Goal: Task Accomplishment & Management: Use online tool/utility

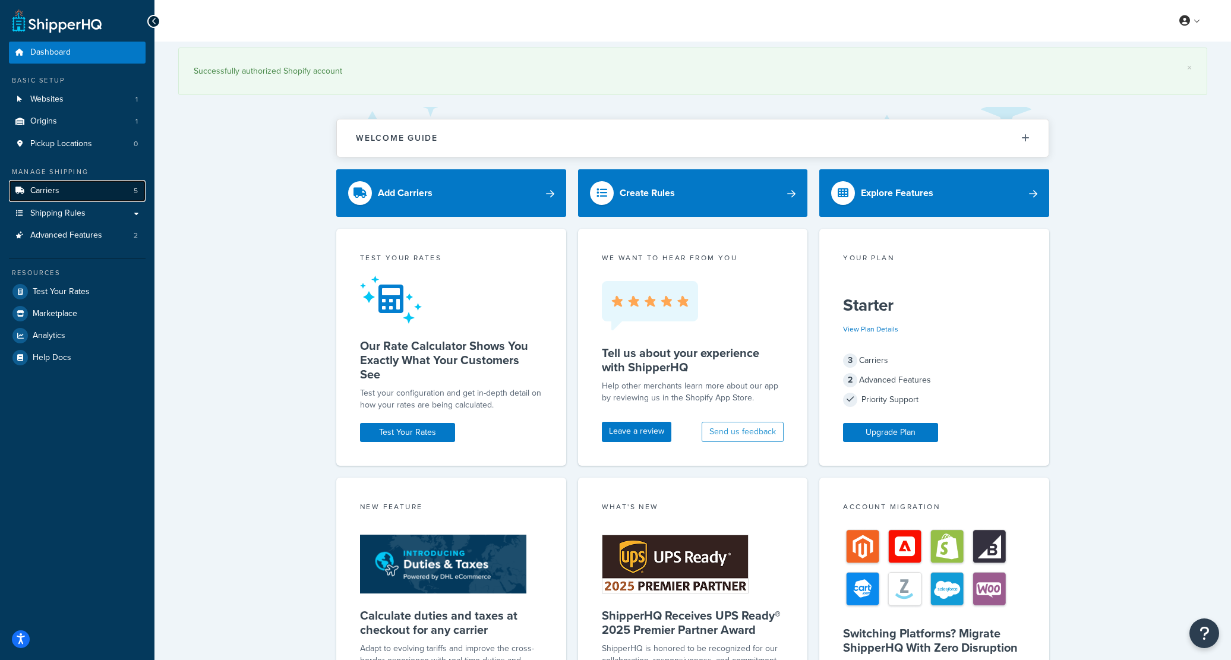
click at [110, 195] on link "Carriers 5" at bounding box center [77, 191] width 137 height 22
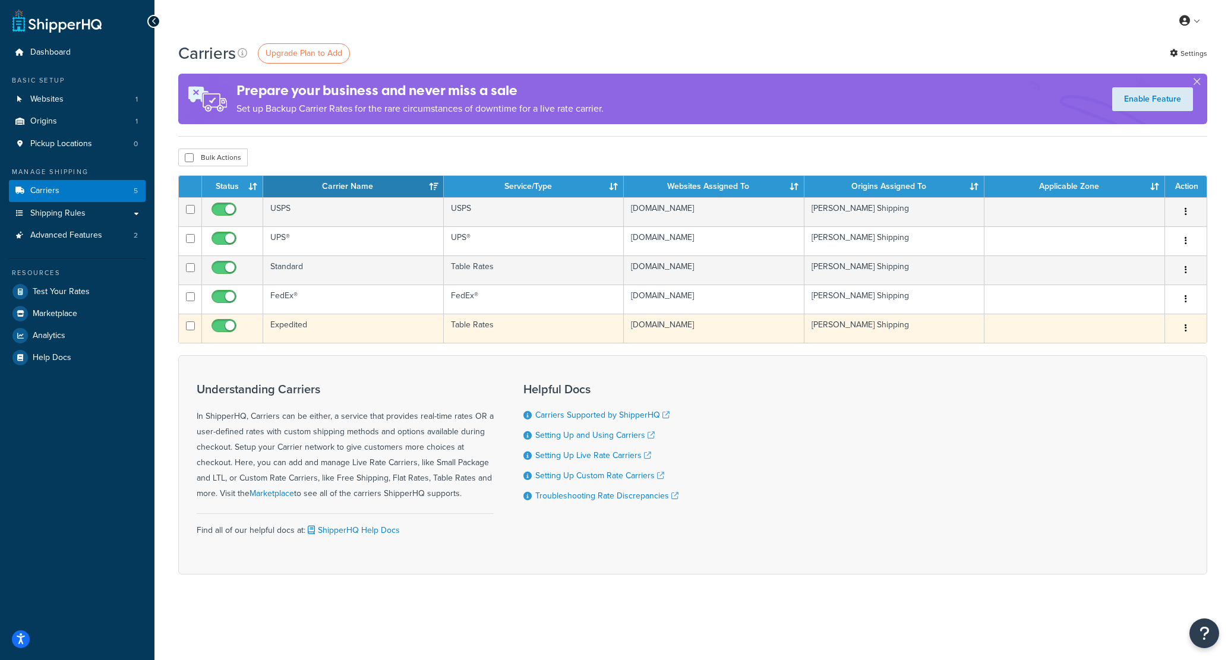
click at [295, 322] on td "Expedited" at bounding box center [353, 328] width 181 height 29
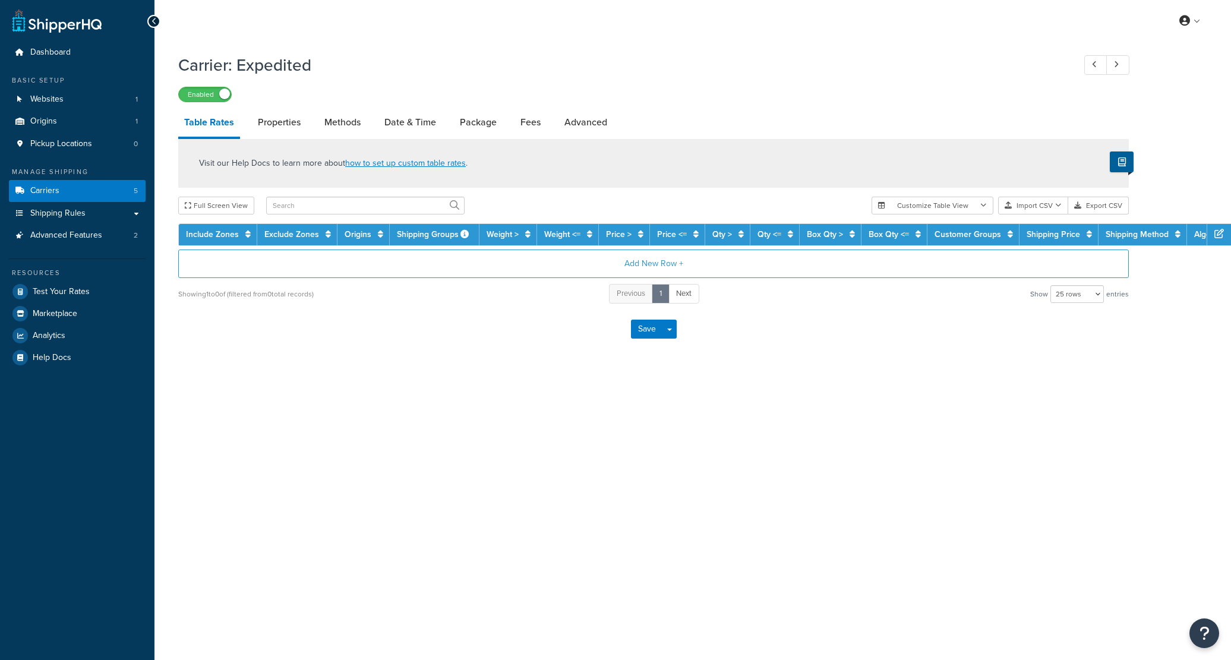
select select "25"
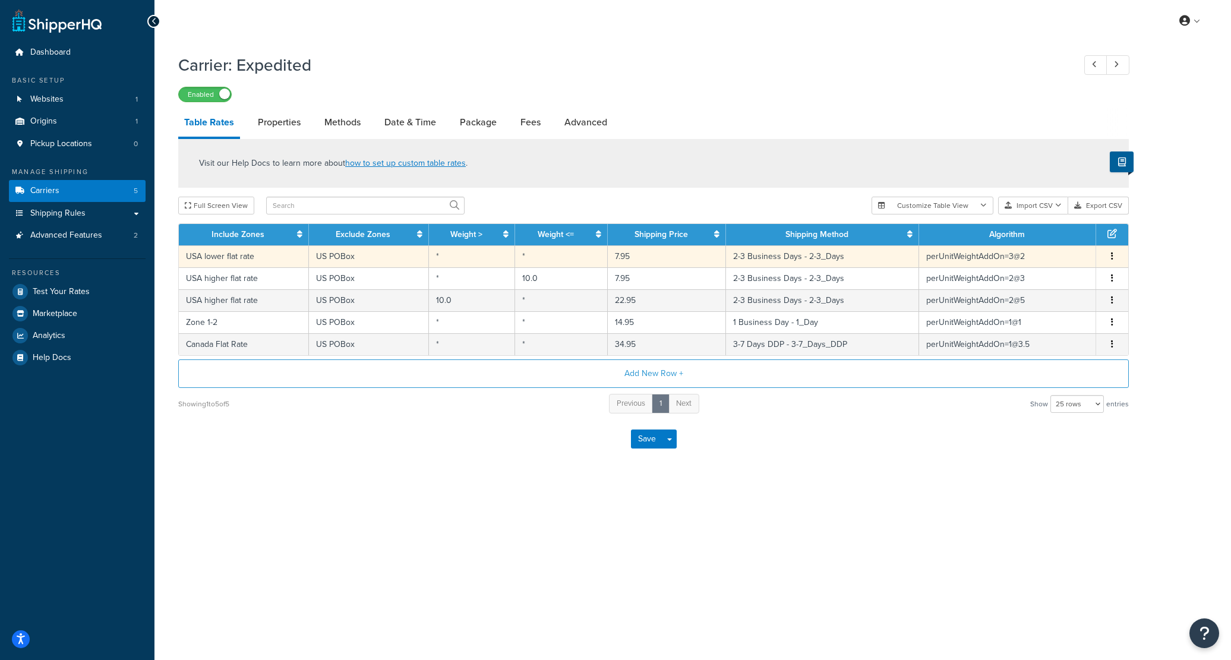
click at [257, 257] on td "USA lower flat rate" at bounding box center [244, 256] width 130 height 22
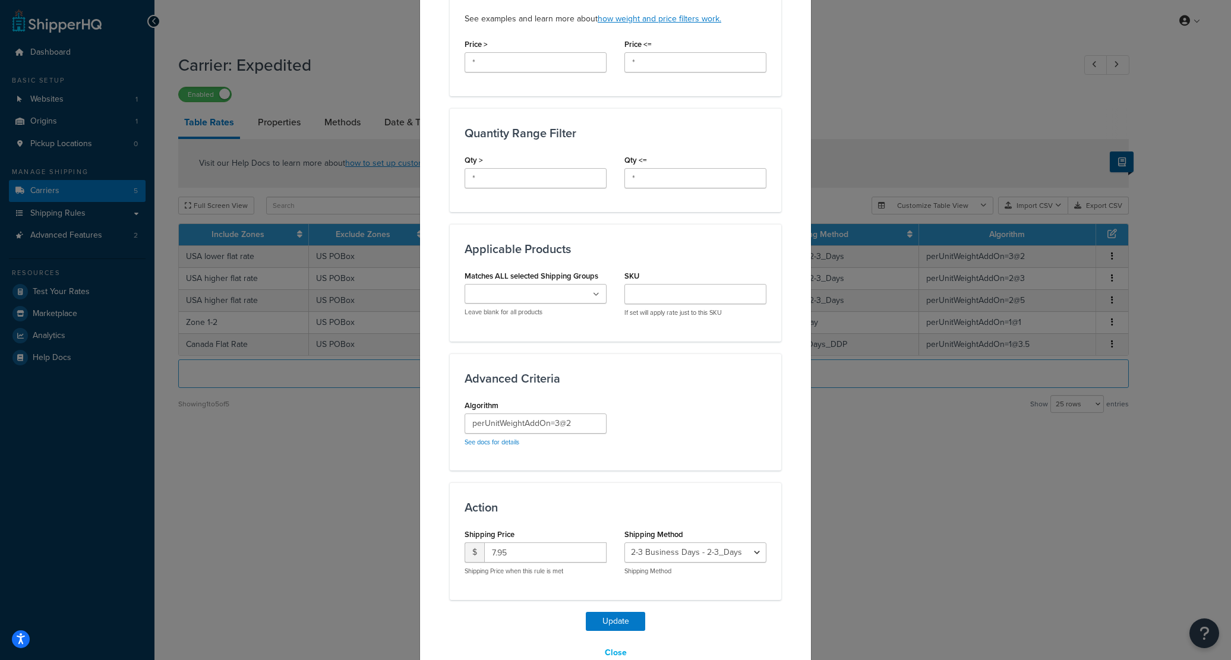
scroll to position [456, 0]
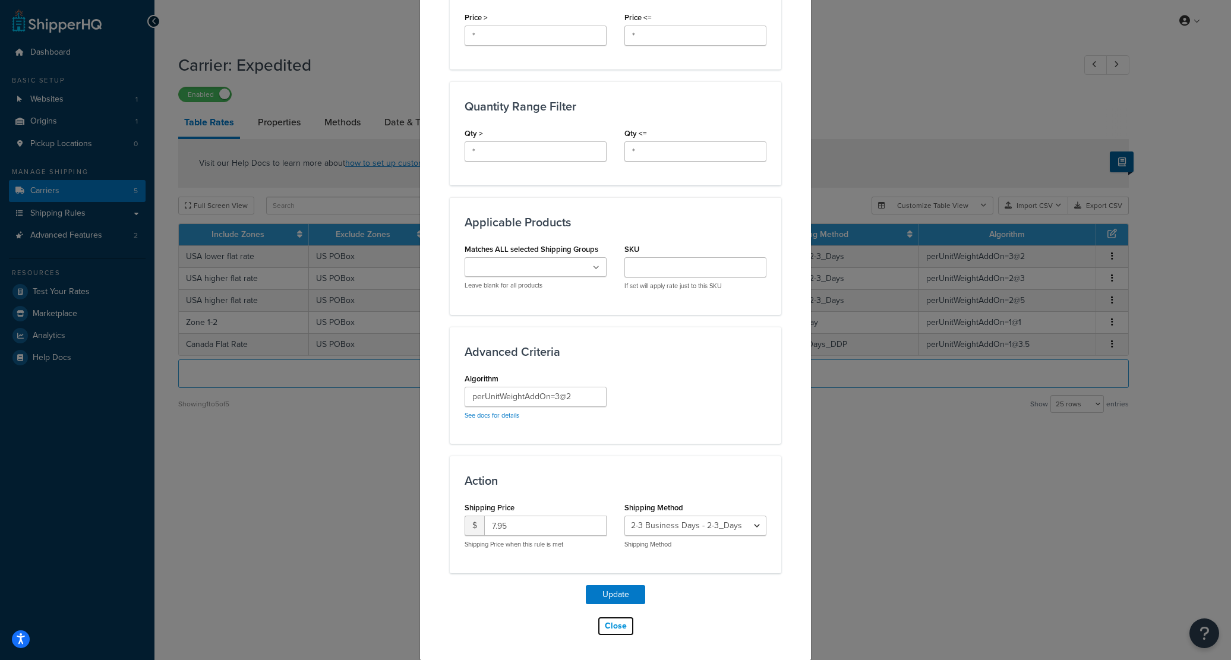
click at [618, 628] on button "Close" at bounding box center [615, 626] width 37 height 20
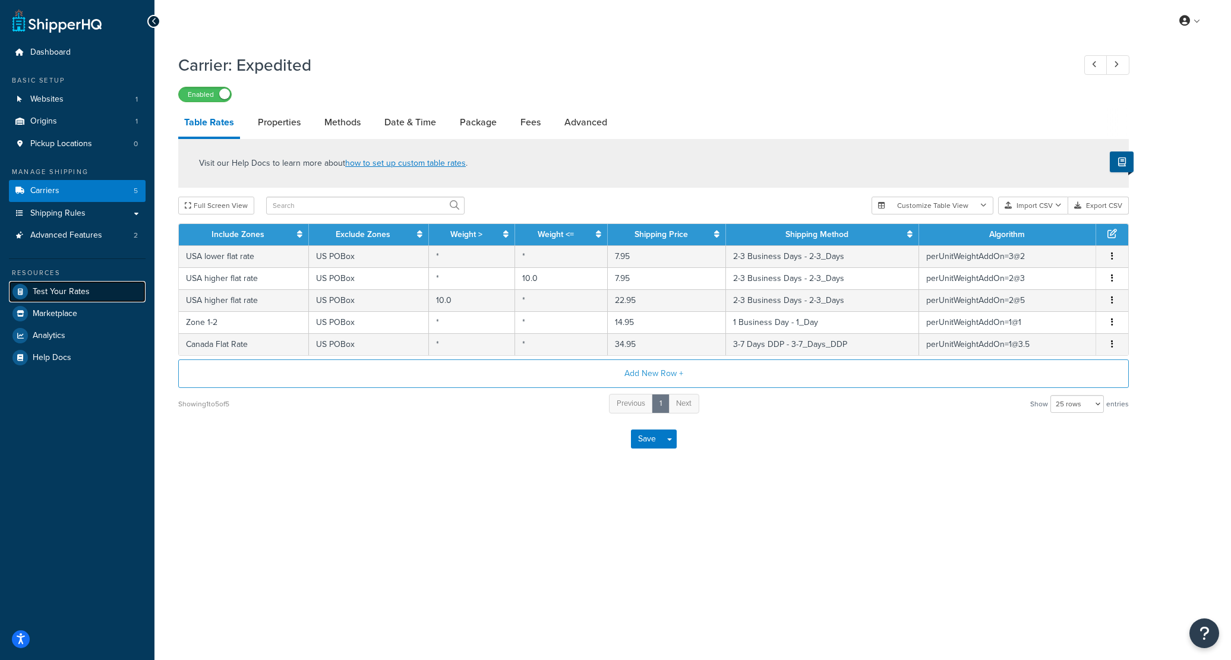
click at [65, 284] on link "Test Your Rates" at bounding box center [77, 291] width 137 height 21
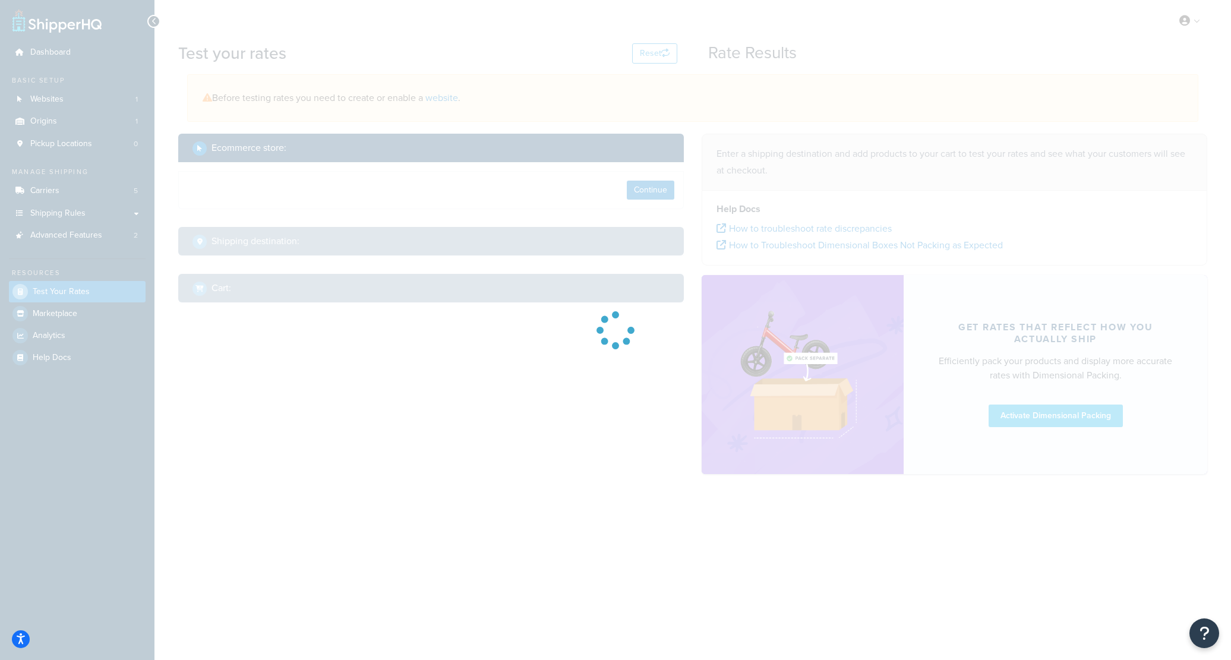
select select "TX"
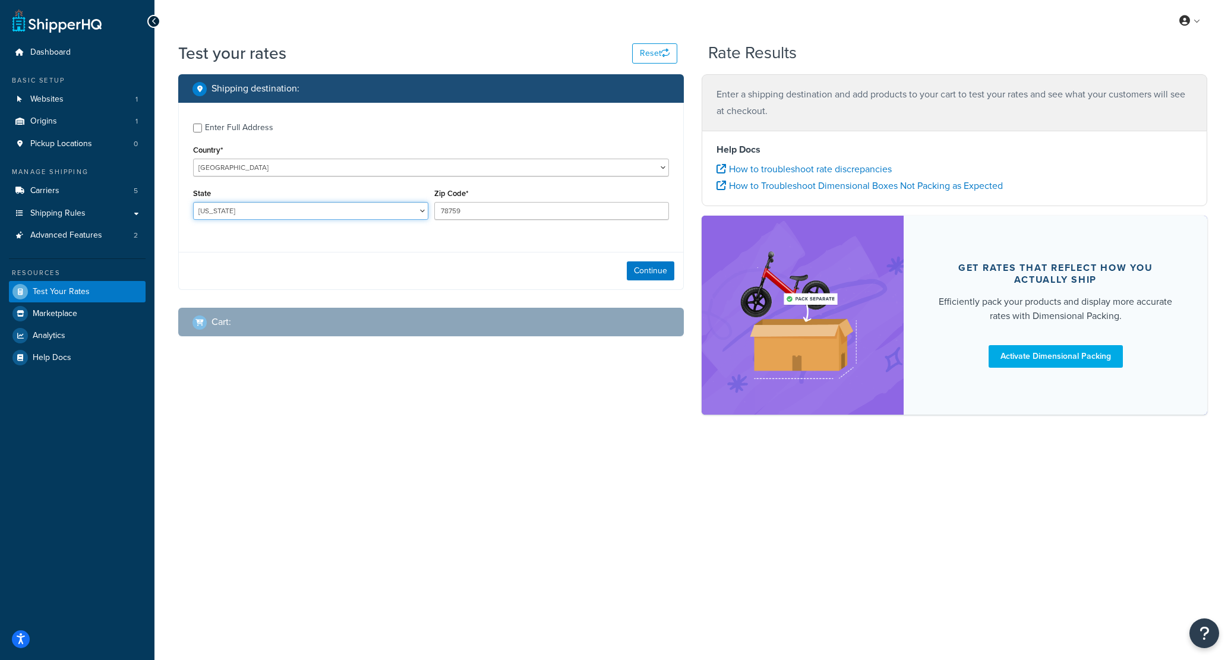
click at [325, 208] on select "Alabama Alaska American Samoa Arizona Arkansas Armed Forces Americas Armed Forc…" at bounding box center [310, 211] width 235 height 18
click at [669, 277] on button "Continue" at bounding box center [651, 270] width 48 height 19
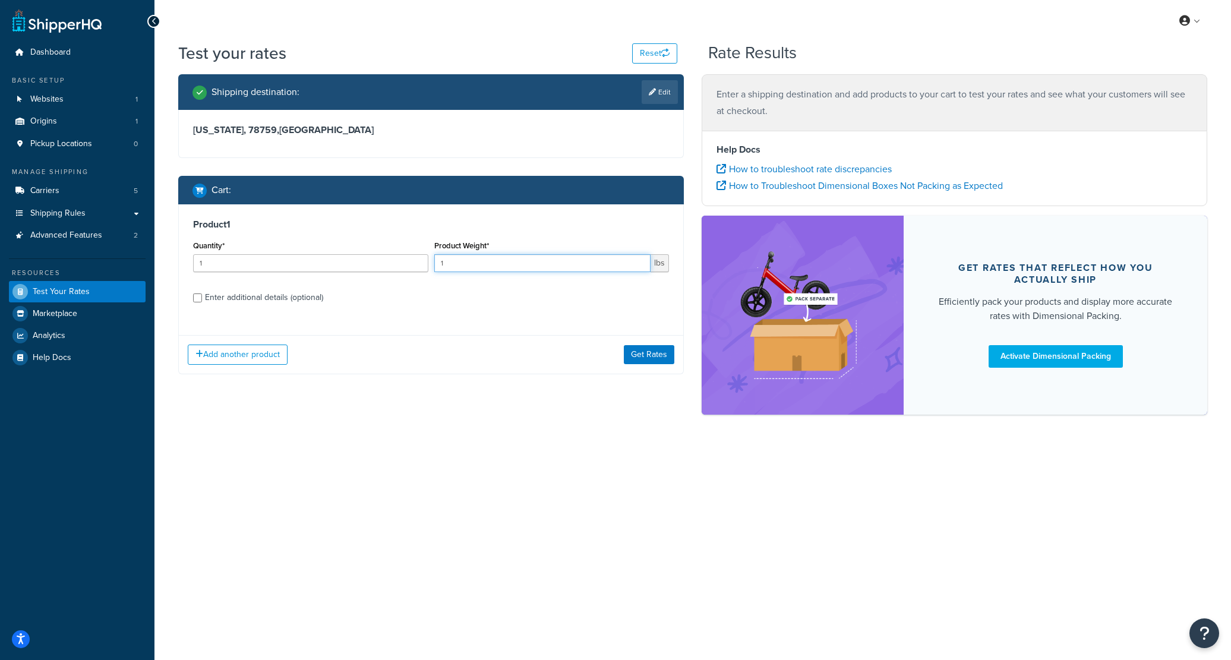
click at [530, 269] on input "1" at bounding box center [542, 263] width 217 height 18
type input "10"
click at [662, 366] on div "Add another product Get Rates" at bounding box center [431, 354] width 504 height 39
click at [654, 349] on button "Get Rates" at bounding box center [649, 354] width 50 height 19
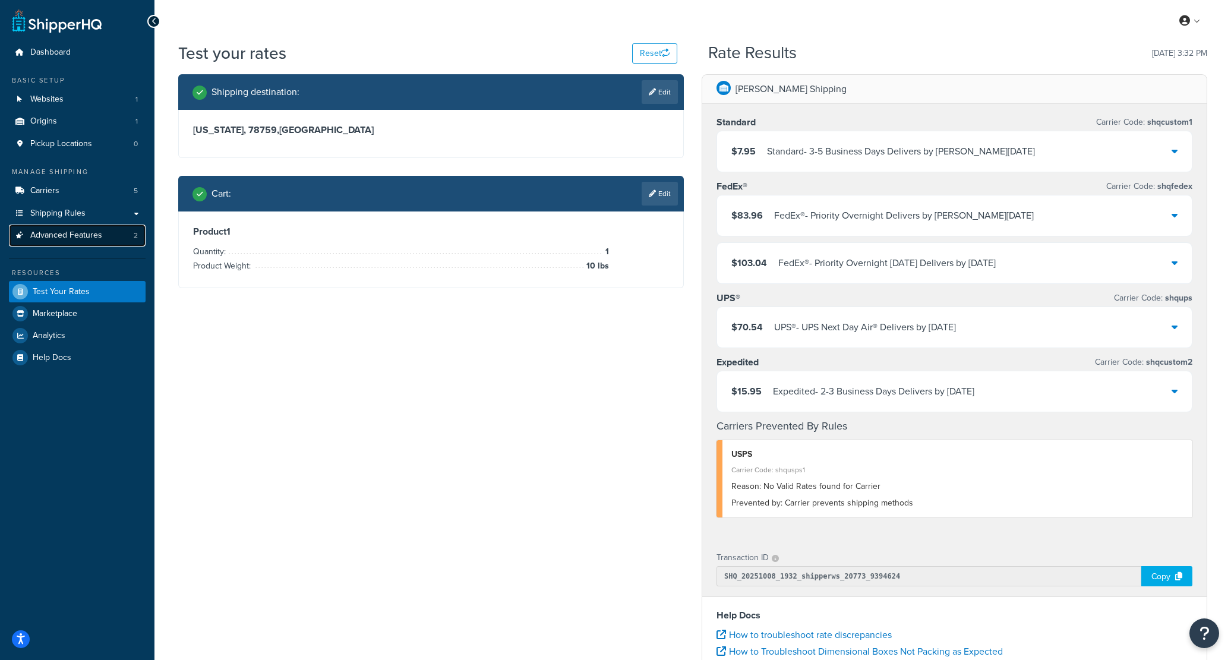
click at [79, 235] on span "Advanced Features" at bounding box center [66, 235] width 72 height 10
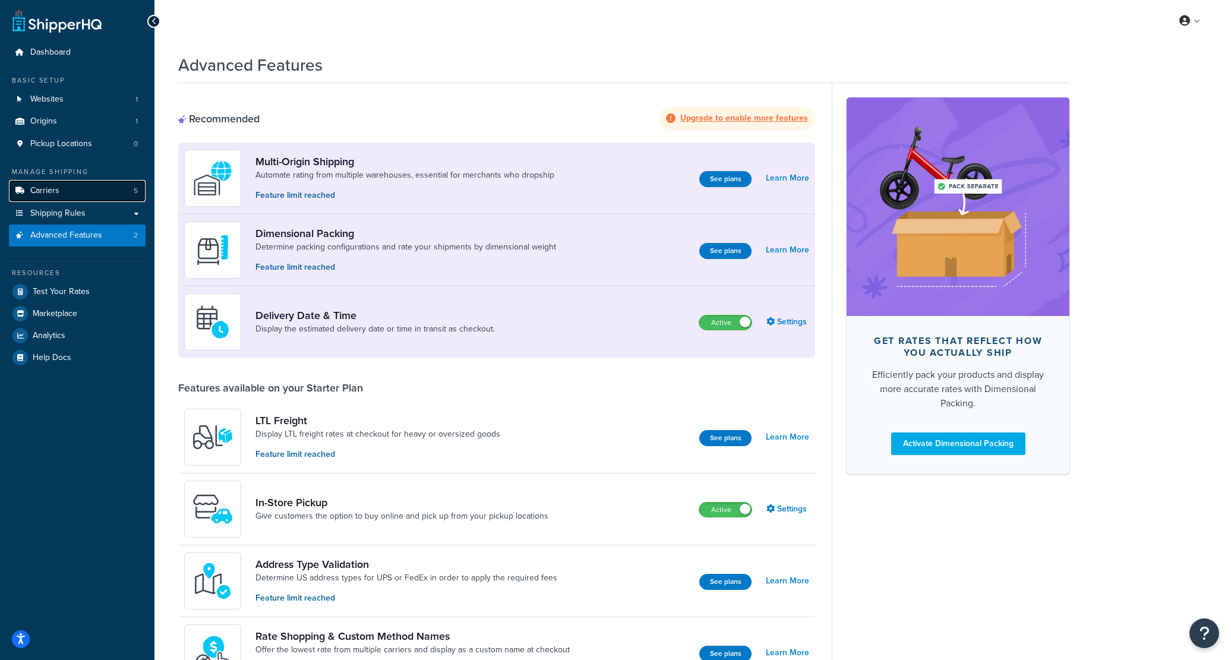
click at [67, 191] on link "Carriers 5" at bounding box center [77, 191] width 137 height 22
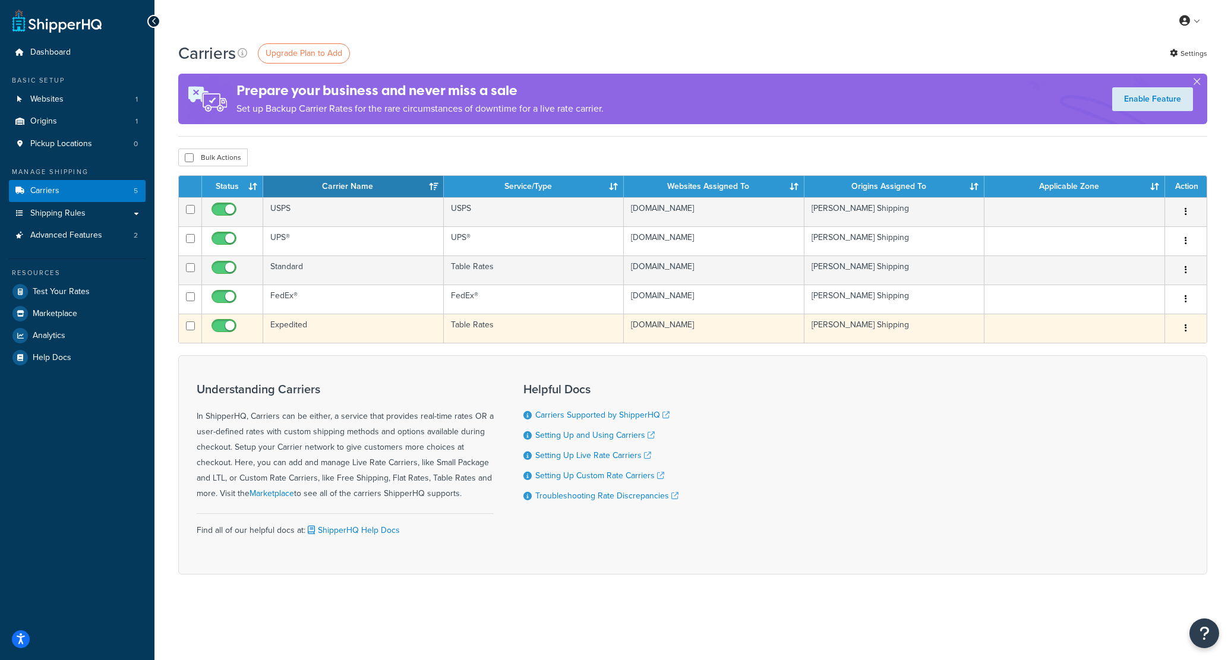
click at [296, 327] on td "Expedited" at bounding box center [353, 328] width 181 height 29
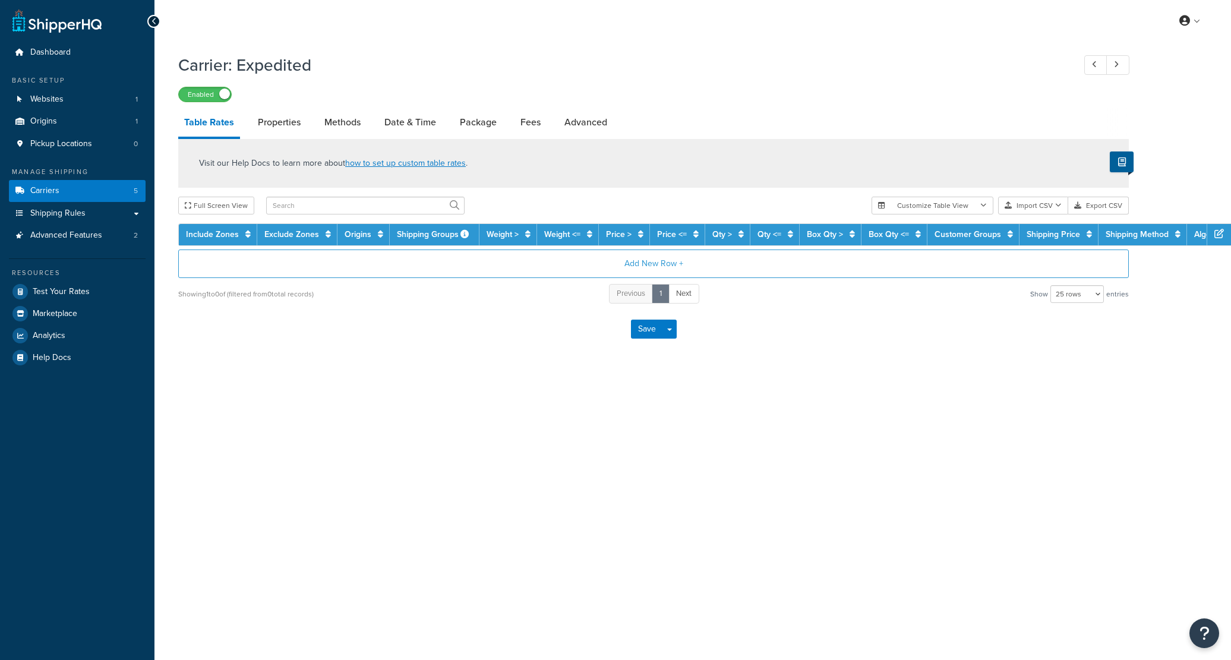
select select "25"
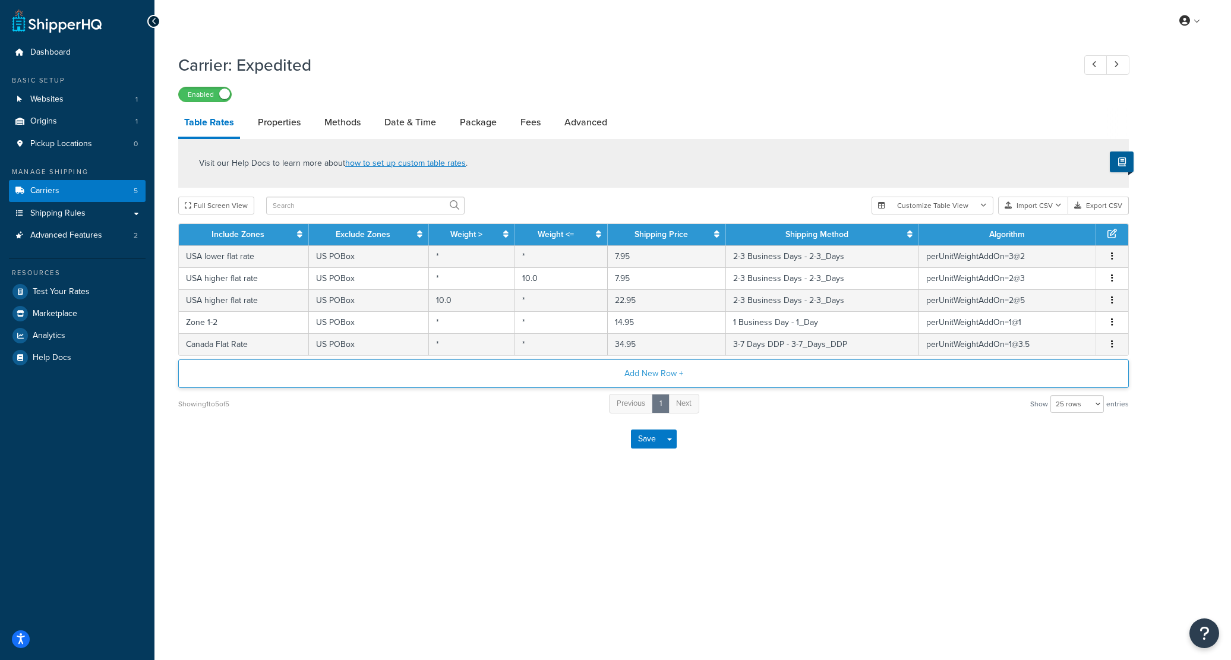
click at [632, 370] on button "Add New Row +" at bounding box center [653, 373] width 950 height 29
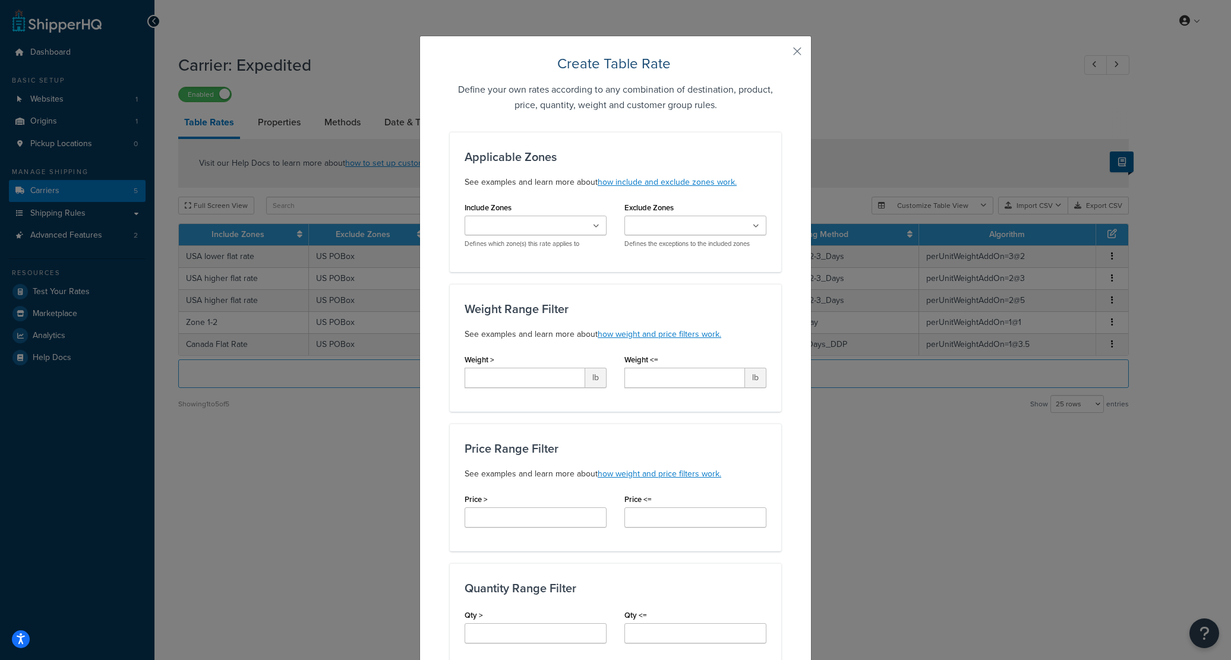
click at [527, 224] on input "Include Zones" at bounding box center [520, 226] width 105 height 13
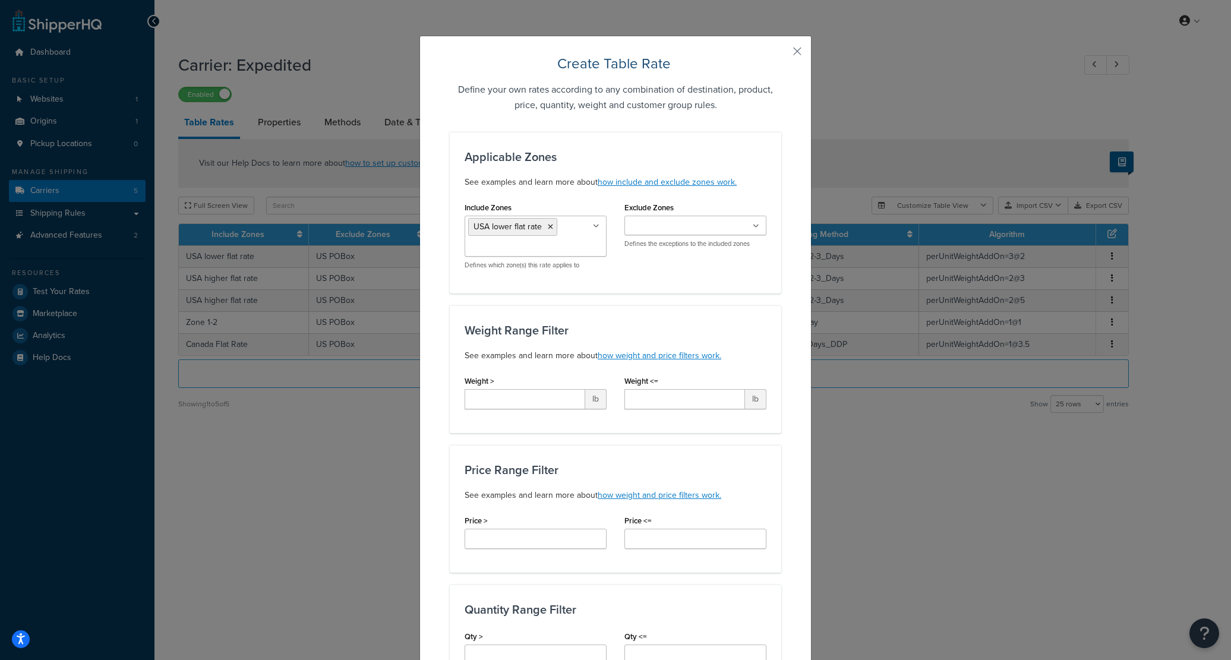
click at [659, 282] on div "Applicable Zones See examples and learn more about how include and exclude zone…" at bounding box center [615, 213] width 331 height 162
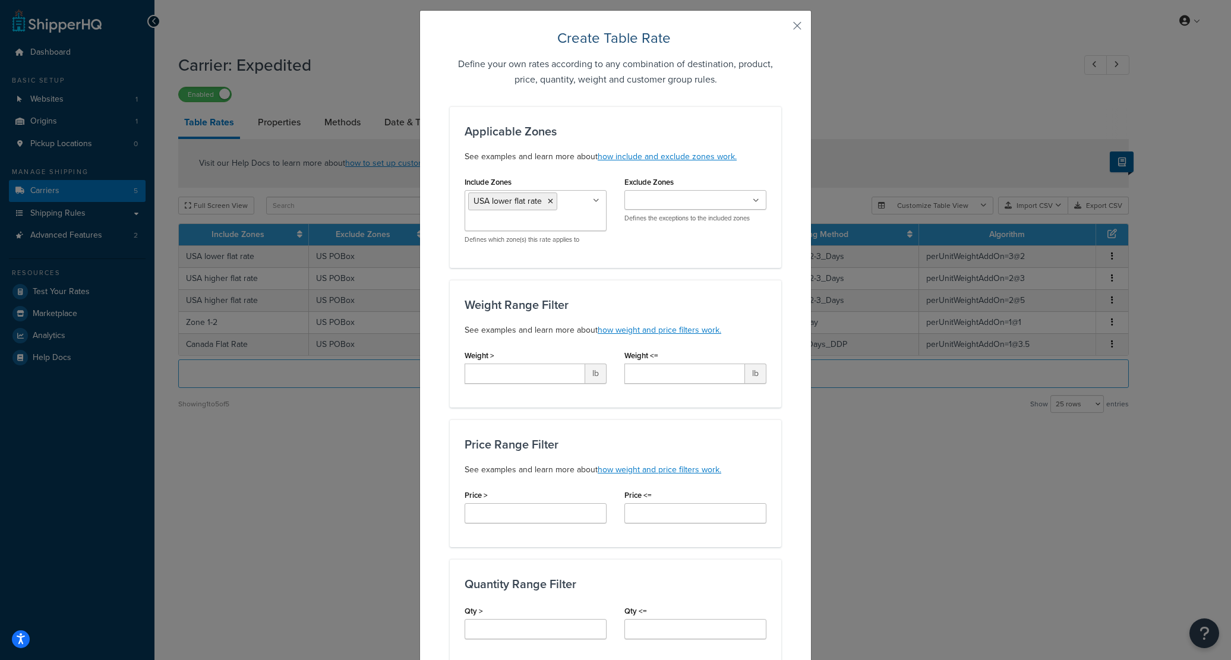
scroll to position [30, 0]
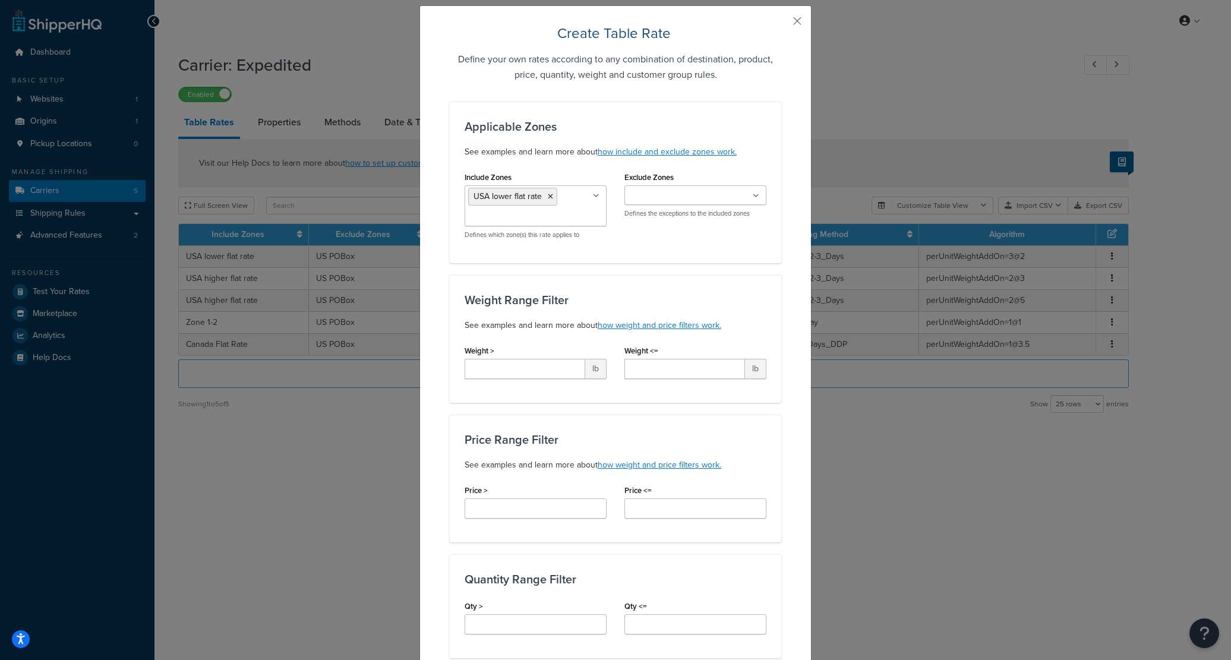
click at [646, 197] on input "Exclude Zones" at bounding box center [680, 195] width 105 height 13
click at [576, 300] on h3 "Weight Range Filter" at bounding box center [615, 299] width 302 height 13
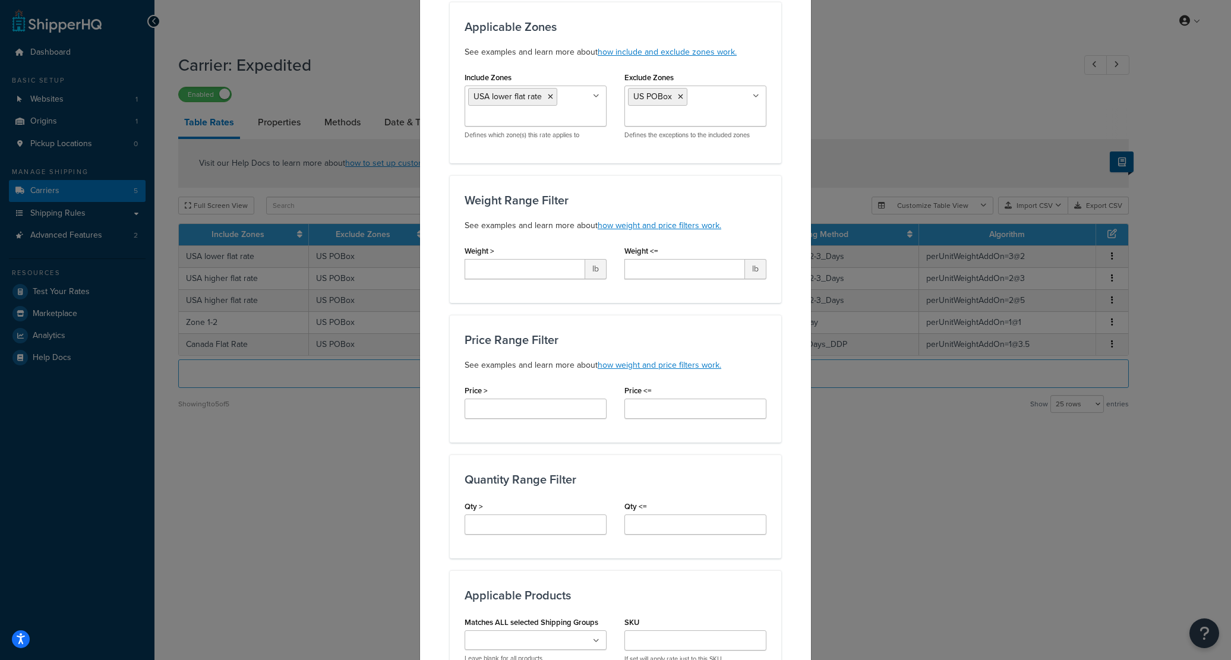
scroll to position [125, 0]
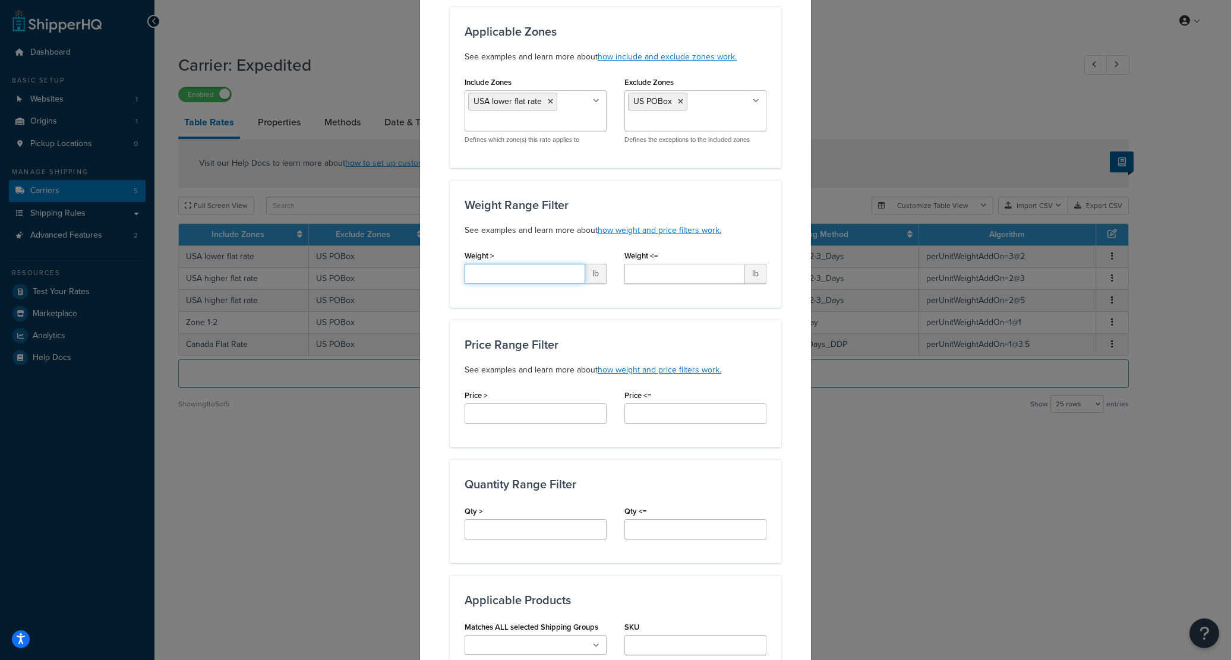
click at [563, 281] on input "Weight >" at bounding box center [524, 274] width 121 height 20
type input "10"
click at [572, 353] on div "Price Range Filter See examples and learn more about how weight and price filte…" at bounding box center [615, 357] width 302 height 39
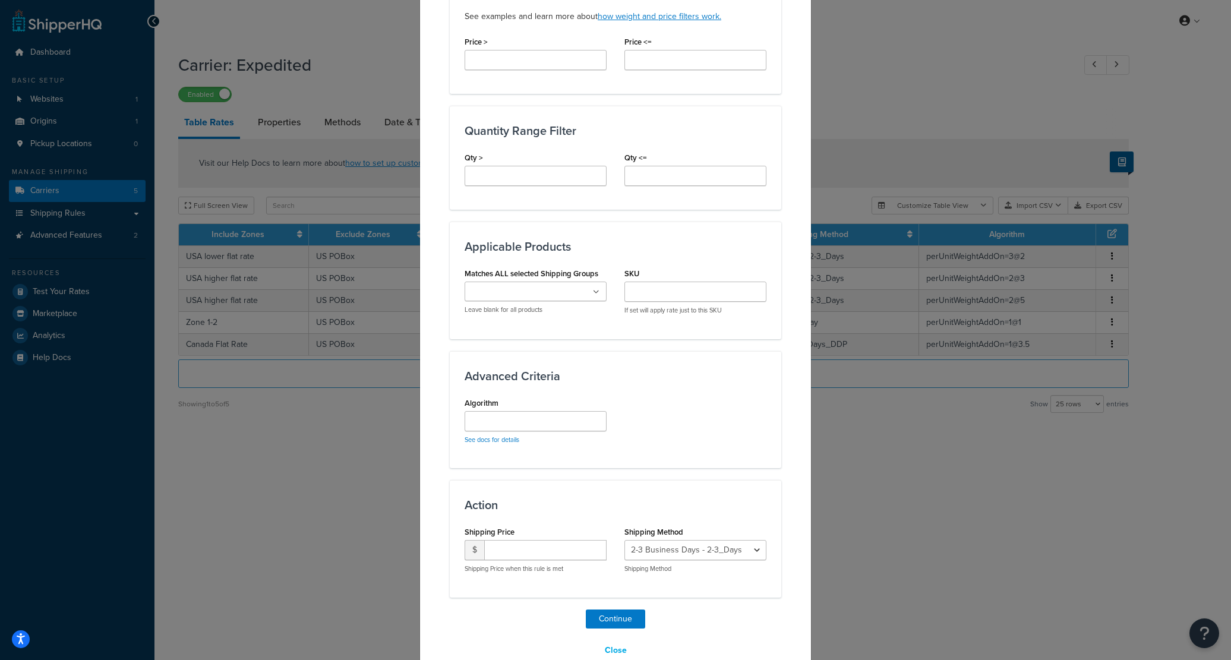
scroll to position [503, 0]
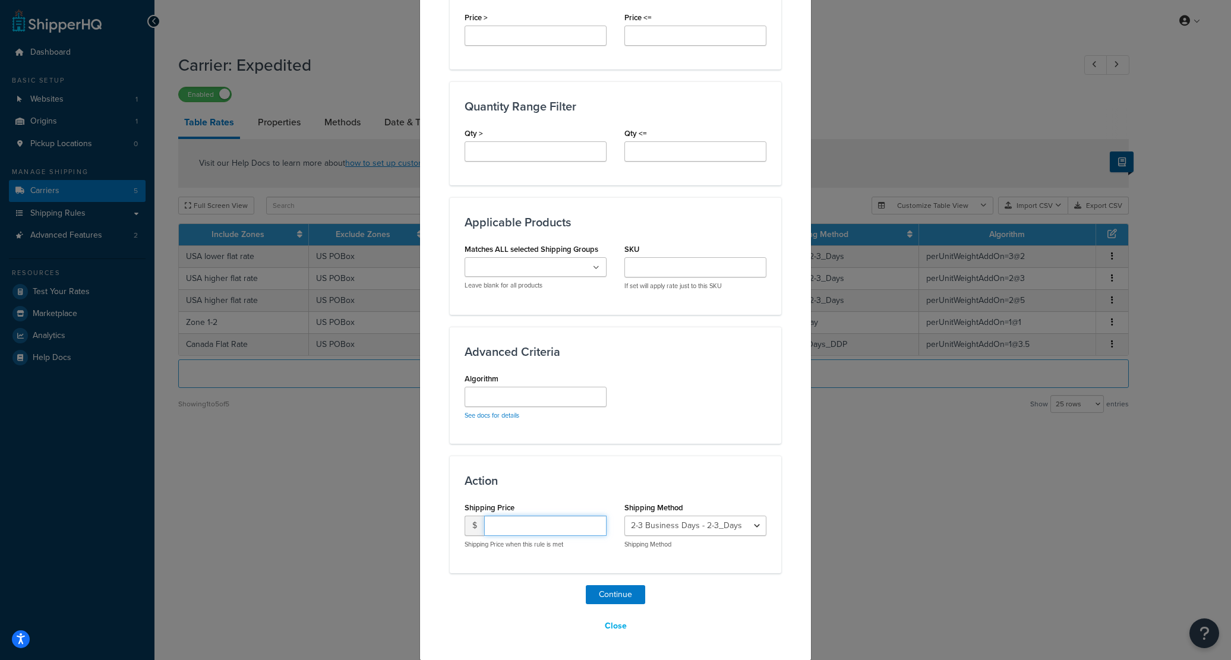
click at [522, 521] on input "number" at bounding box center [545, 525] width 122 height 20
type input "15.95"
click at [600, 587] on button "Continue" at bounding box center [615, 594] width 59 height 19
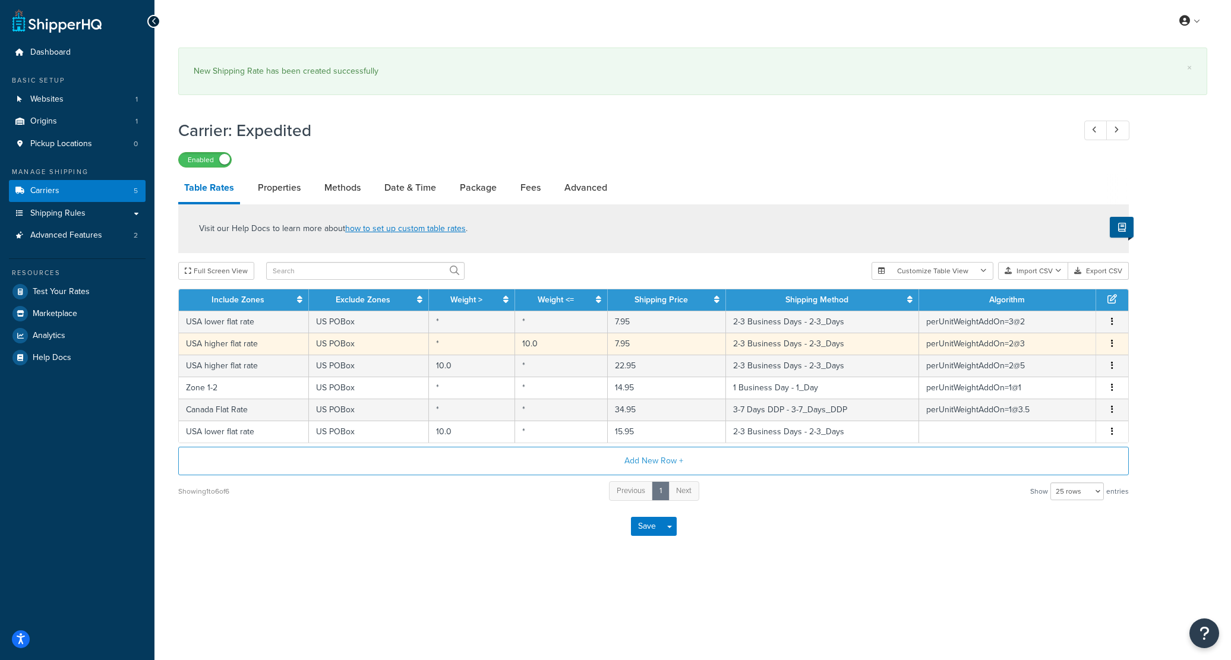
click at [1034, 343] on td "perUnitWeightAddOn=2@3" at bounding box center [1007, 344] width 177 height 22
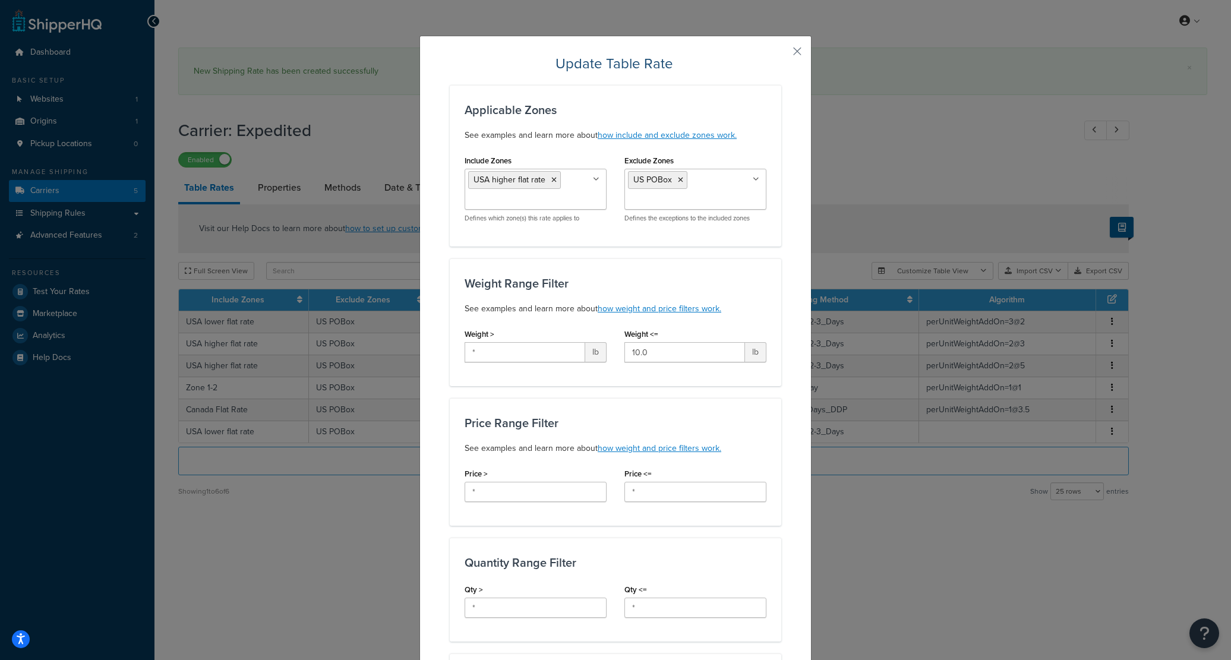
drag, startPoint x: 1027, startPoint y: 324, endPoint x: 1011, endPoint y: 315, distance: 18.6
click at [1019, 321] on div "Update Table Rate Applicable Zones See examples and learn more about how includ…" at bounding box center [615, 330] width 1231 height 660
click at [781, 54] on button "button" at bounding box center [779, 55] width 3 height 3
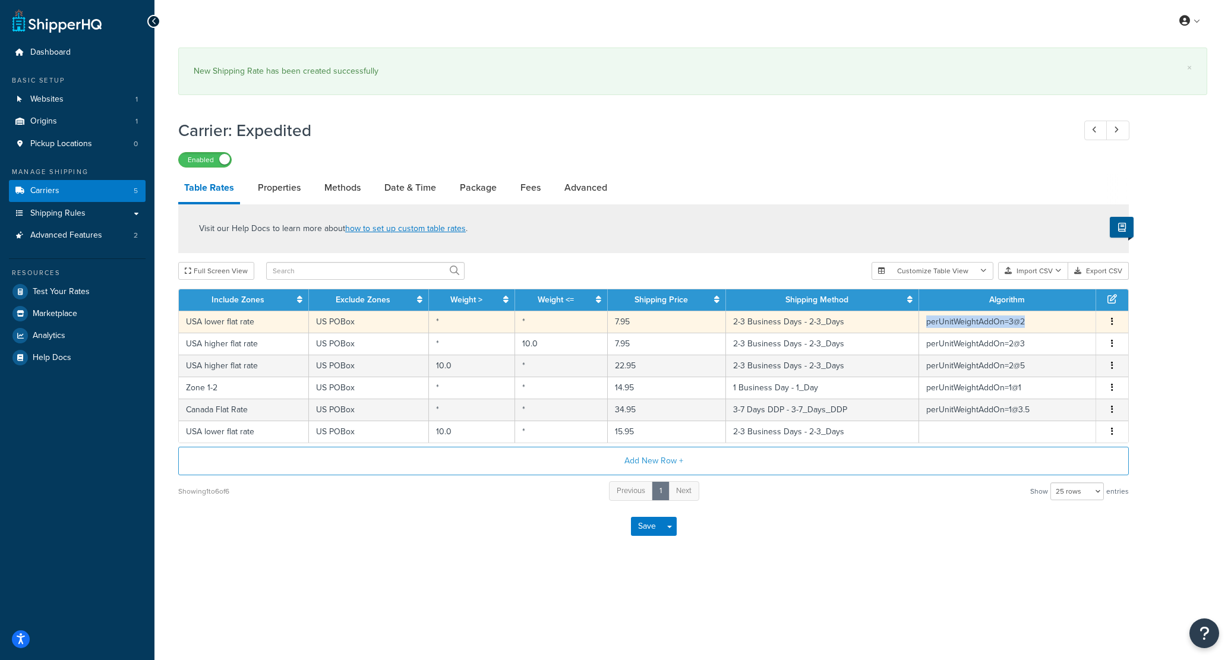
copy td "perUnitWeightAddOn=3@2"
drag, startPoint x: 1022, startPoint y: 322, endPoint x: 926, endPoint y: 326, distance: 96.3
click at [926, 326] on td "perUnitWeightAddOn=3@2" at bounding box center [1007, 322] width 177 height 22
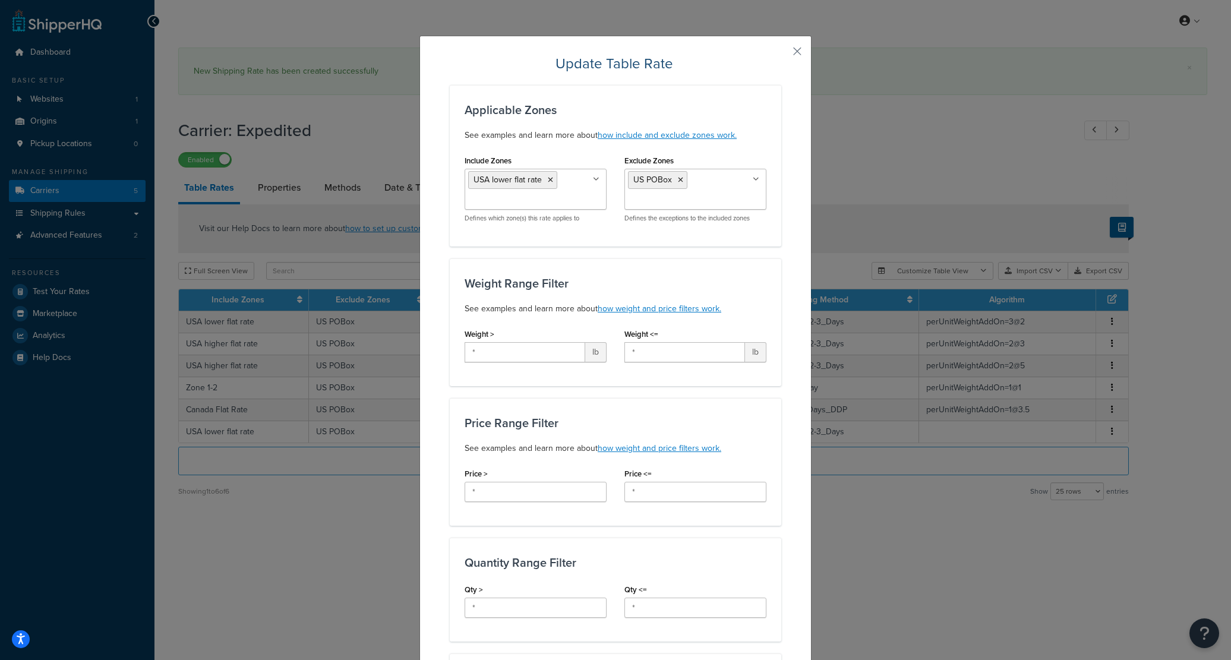
click at [792, 52] on div "Update Table Rate Applicable Zones See examples and learn more about how includ…" at bounding box center [615, 576] width 392 height 1081
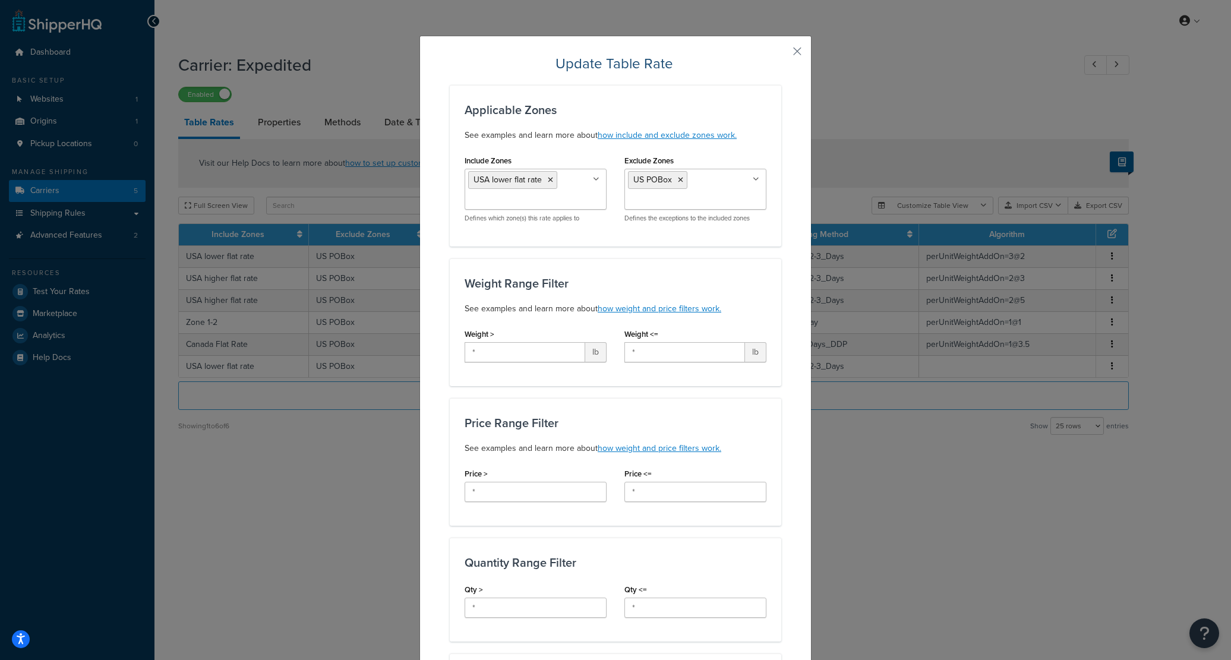
click at [803, 46] on div "Update Table Rate Applicable Zones See examples and learn more about how includ…" at bounding box center [615, 576] width 392 height 1081
drag, startPoint x: 799, startPoint y: 47, endPoint x: 792, endPoint y: 52, distance: 8.6
click at [781, 54] on button "button" at bounding box center [779, 55] width 3 height 3
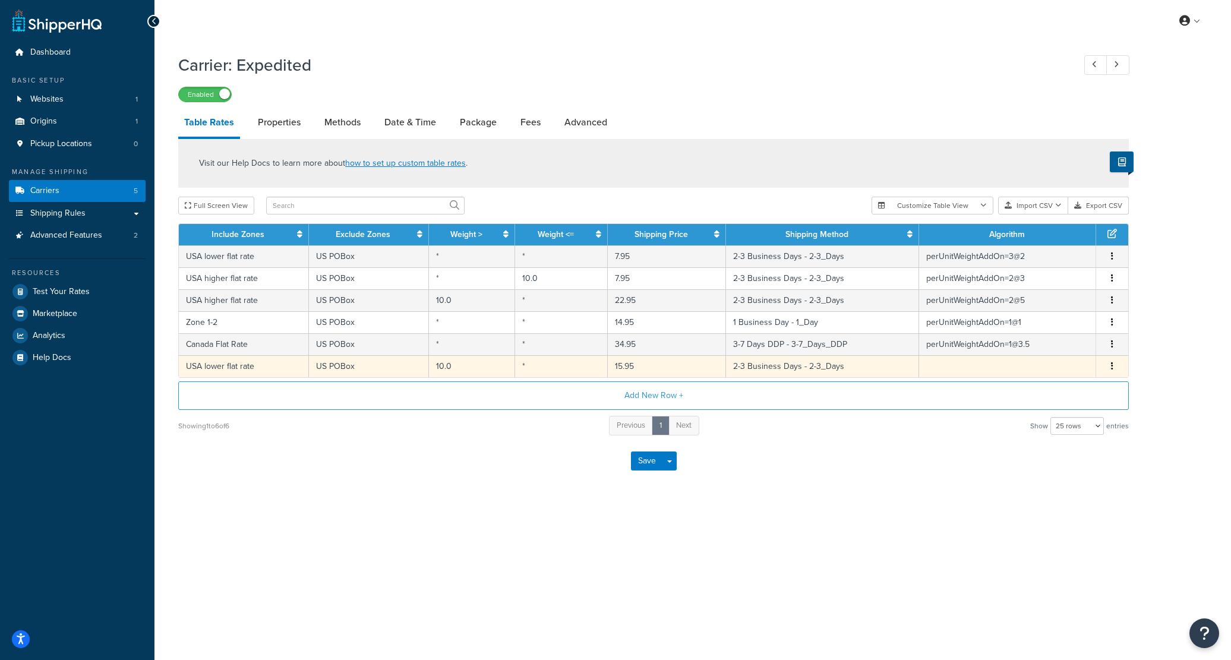
click at [277, 368] on td "USA lower flat rate" at bounding box center [244, 366] width 130 height 22
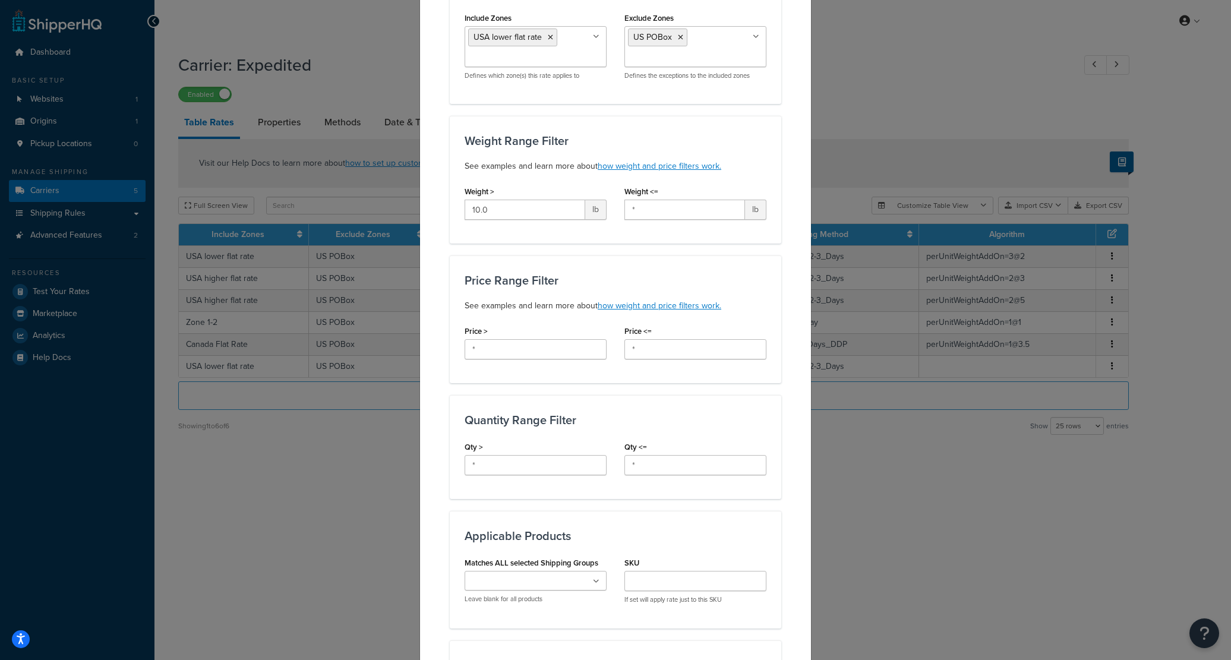
scroll to position [456, 0]
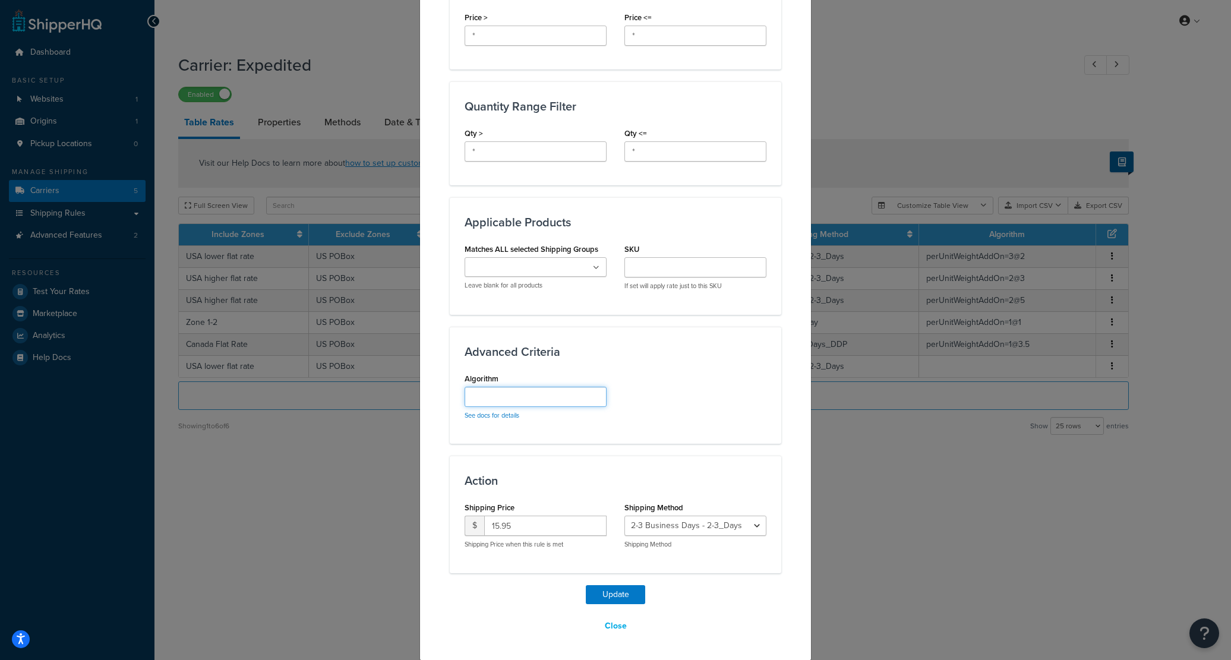
click at [505, 399] on input "Algorithm" at bounding box center [535, 397] width 142 height 20
paste input "perUnitWeightAddOn=3@2"
type input "perUnitWeightAddOn=3@4"
click at [606, 592] on button "Update" at bounding box center [615, 594] width 59 height 19
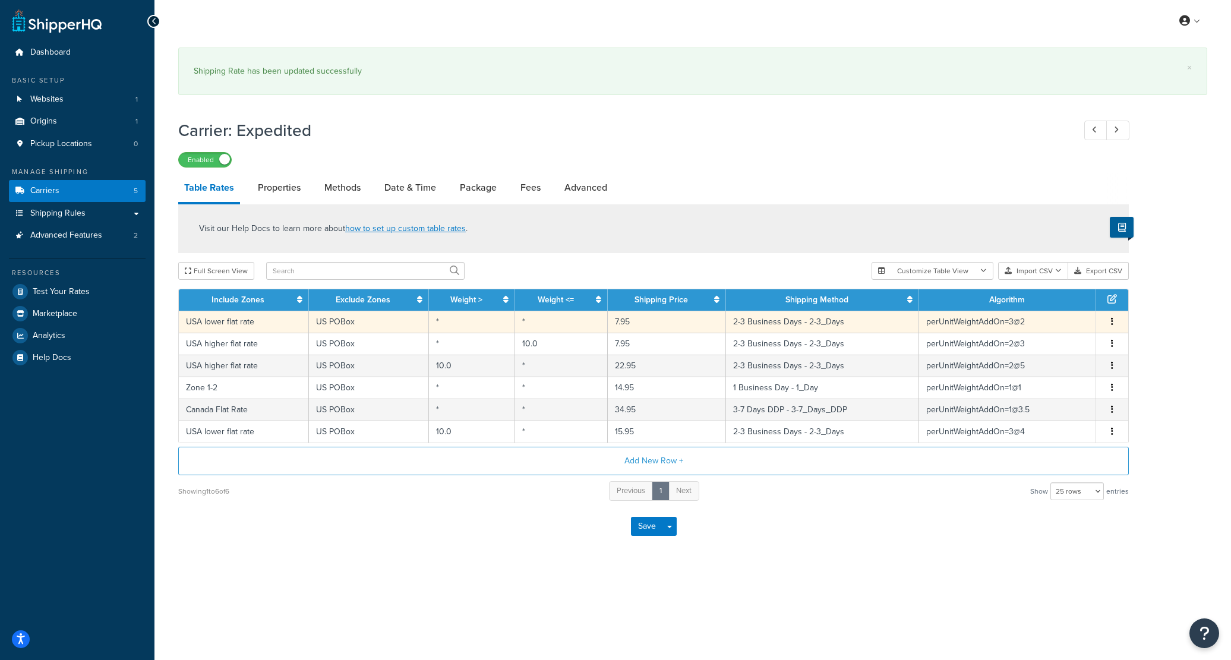
click at [483, 325] on td "*" at bounding box center [472, 322] width 86 height 22
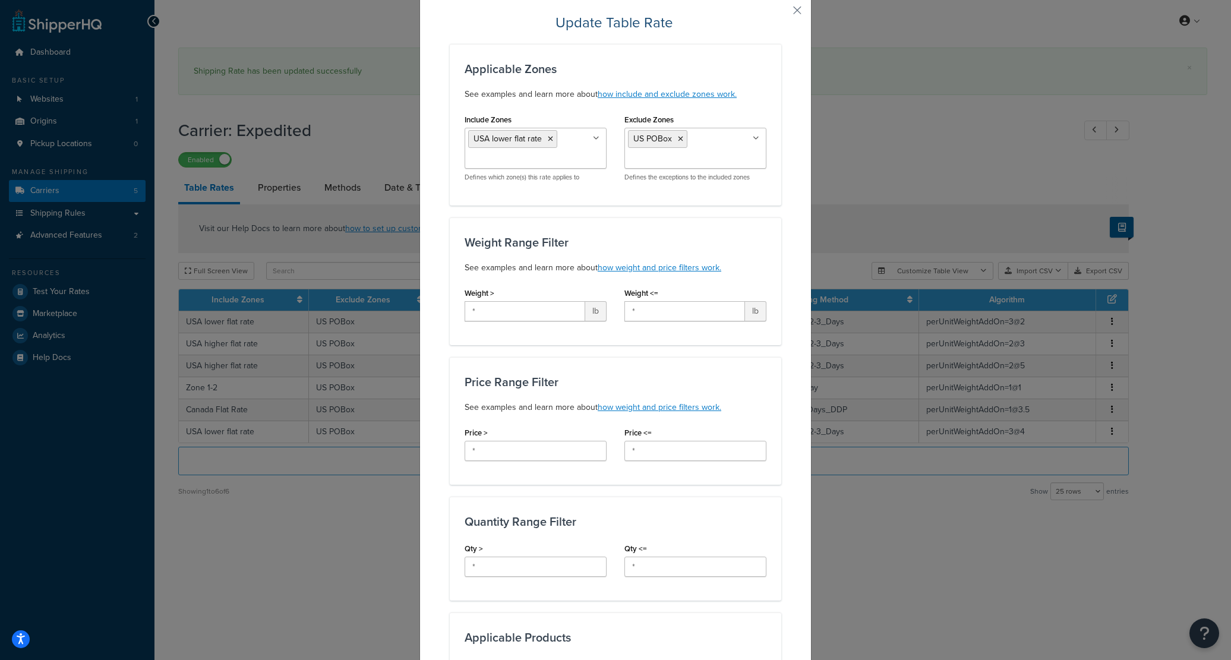
scroll to position [125, 0]
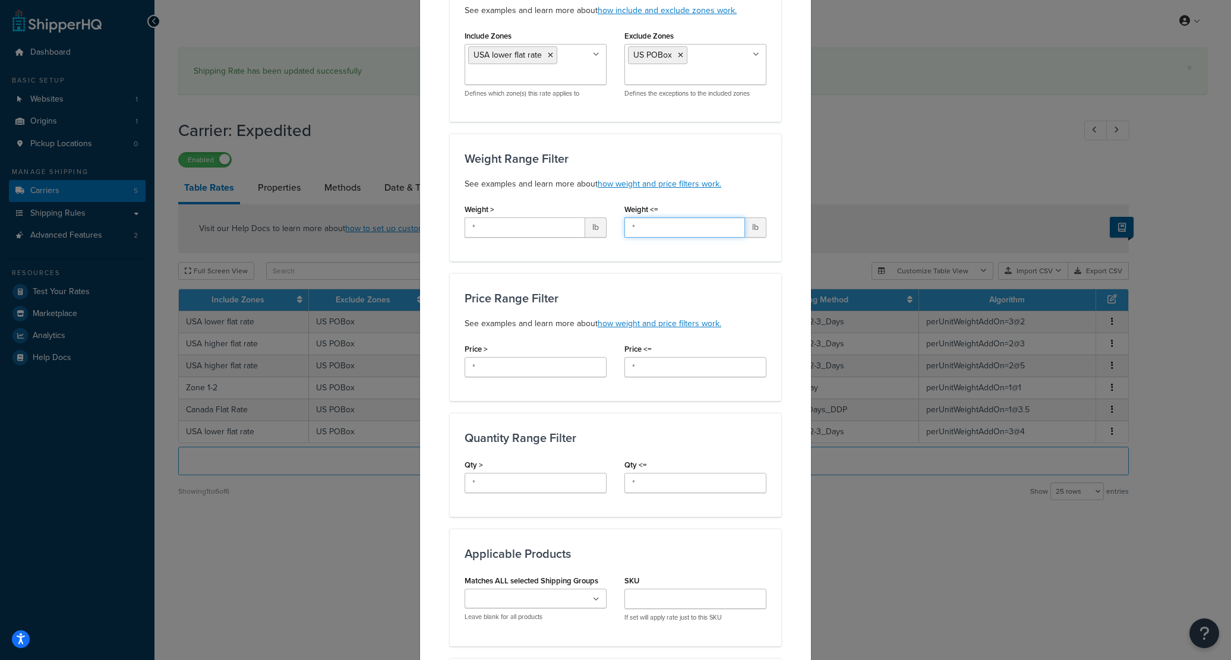
drag, startPoint x: 622, startPoint y: 223, endPoint x: 608, endPoint y: 220, distance: 14.6
click at [608, 220] on div "Weight > * lb Weight <= * lb" at bounding box center [616, 224] width 320 height 46
type input "10"
click at [575, 277] on div "Price Range Filter See examples and learn more about how weight and price filte…" at bounding box center [615, 337] width 331 height 128
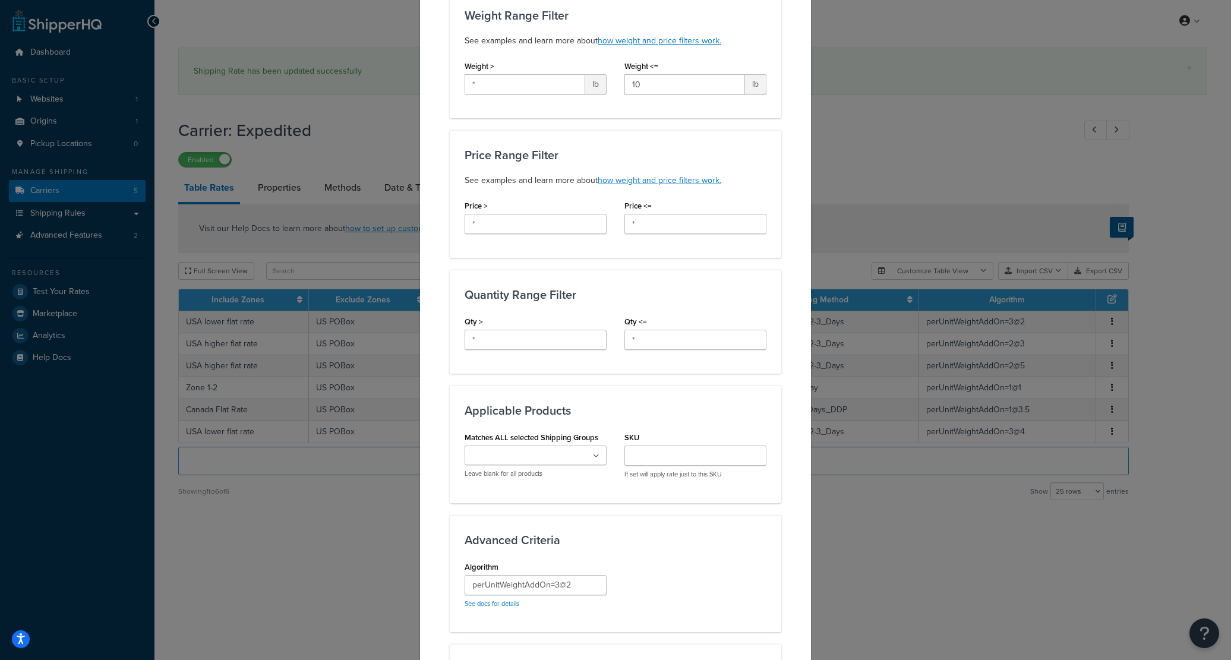
scroll to position [456, 0]
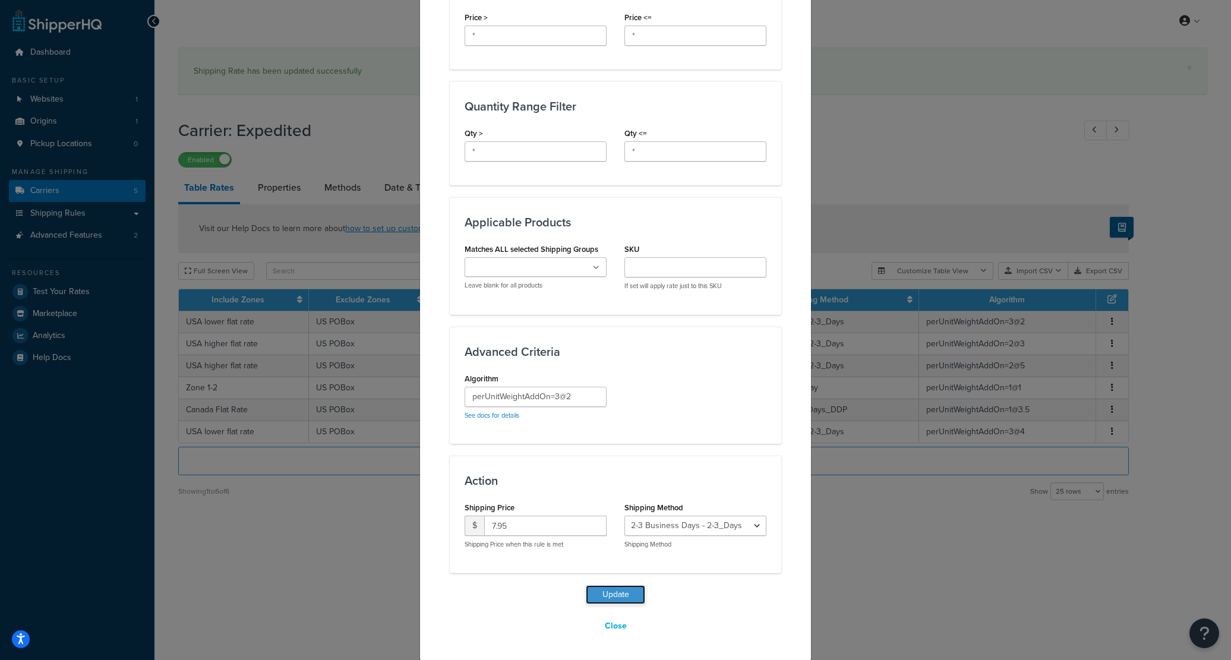
click at [606, 594] on button "Update" at bounding box center [615, 594] width 59 height 19
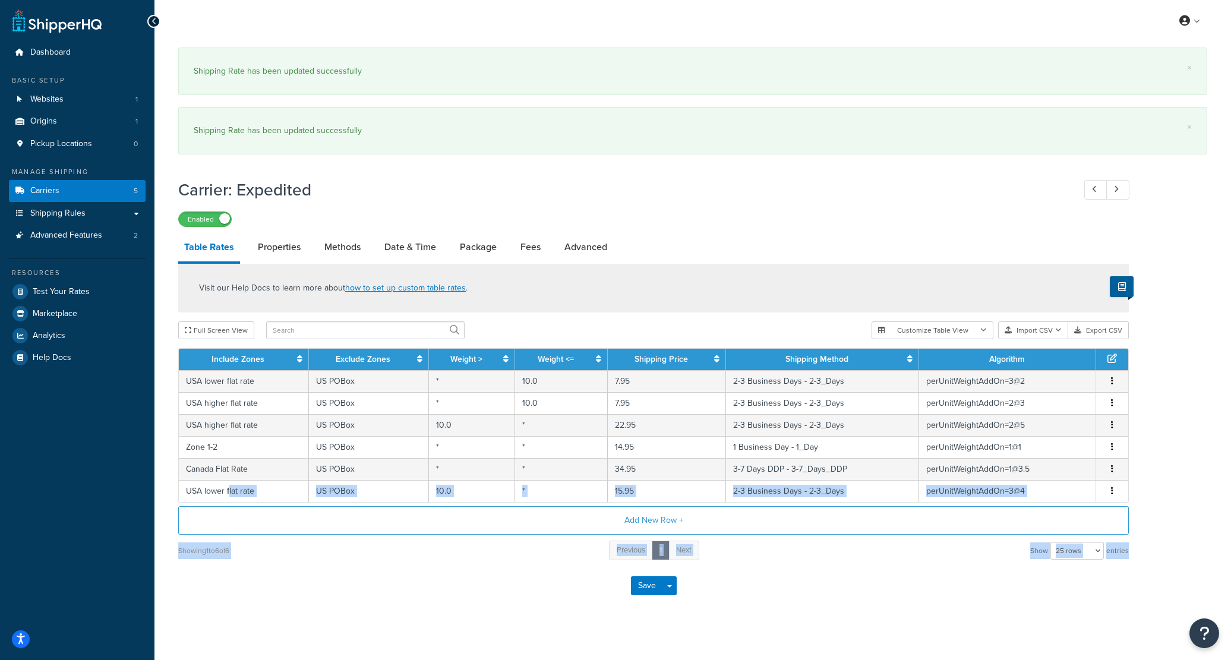
drag, startPoint x: 228, startPoint y: 492, endPoint x: 305, endPoint y: 581, distance: 117.9
click at [309, 580] on form "Visit our Help Docs to learn more about how to set up custom table rates . Full…" at bounding box center [653, 437] width 950 height 346
click at [293, 589] on div "Save Save Dropdown Save and Edit" at bounding box center [653, 585] width 950 height 49
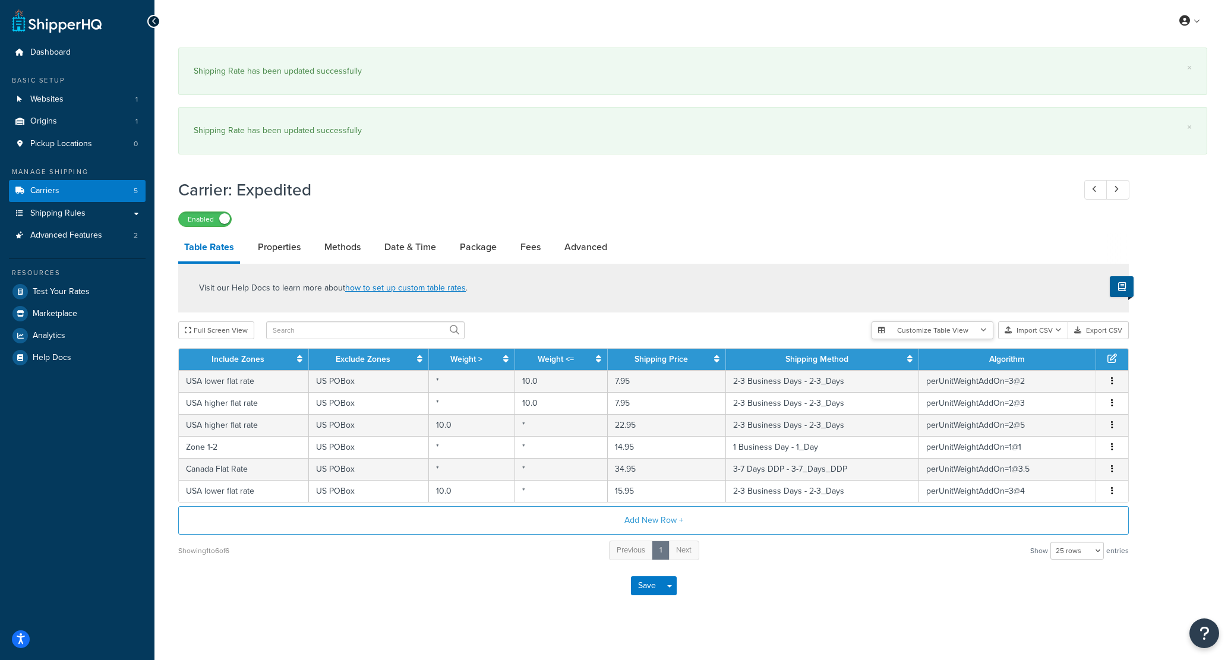
click at [964, 329] on button "Customize Table View" at bounding box center [932, 330] width 122 height 18
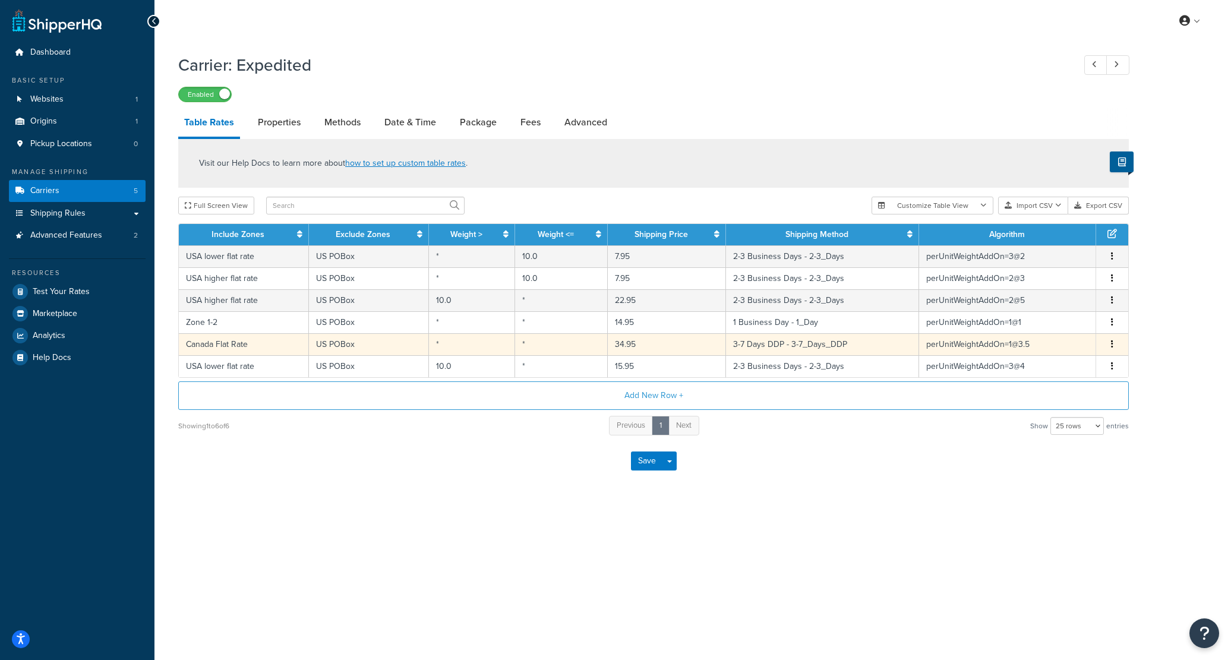
drag, startPoint x: 1121, startPoint y: 466, endPoint x: 1124, endPoint y: 456, distance: 10.0
click at [1124, 355] on td "Edit Duplicate Delete" at bounding box center [1112, 344] width 32 height 22
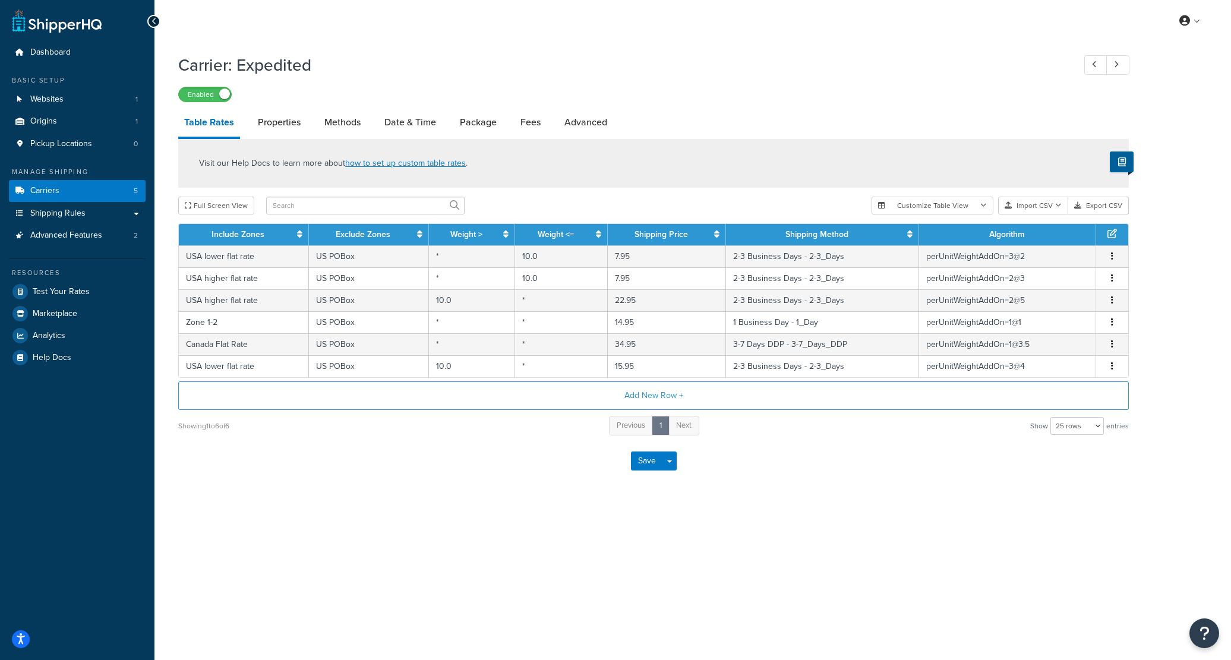
click at [1182, 429] on div "× Shipping Rate has been updated successfully × Shipping Rate has been updated …" at bounding box center [692, 278] width 1076 height 473
click at [78, 213] on span "Shipping Rules" at bounding box center [57, 213] width 55 height 10
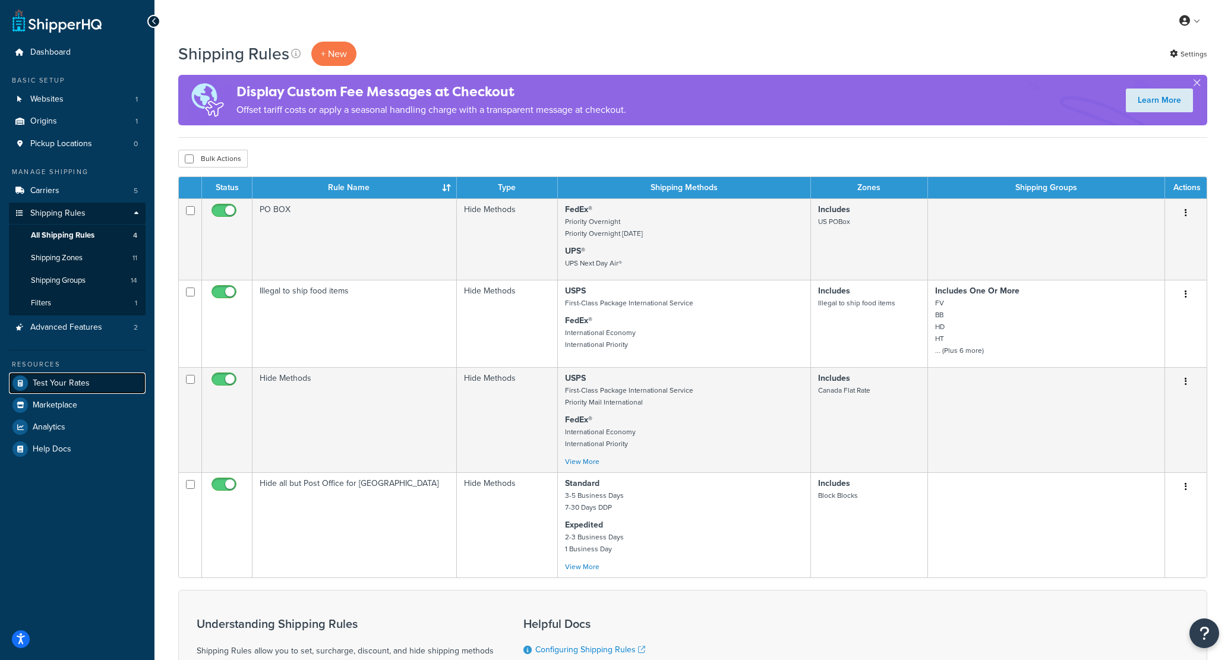
click at [68, 374] on link "Test Your Rates" at bounding box center [77, 382] width 137 height 21
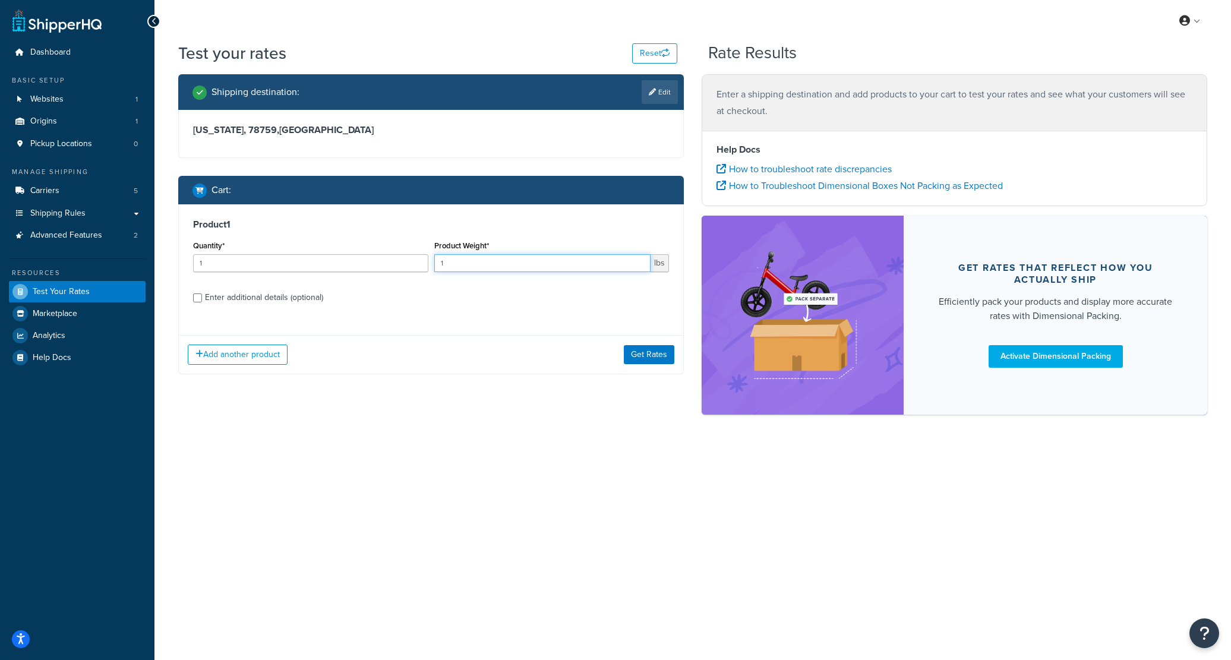
click at [514, 258] on input "1" at bounding box center [542, 263] width 217 height 18
type input "10"
click at [631, 358] on button "Get Rates" at bounding box center [649, 354] width 50 height 19
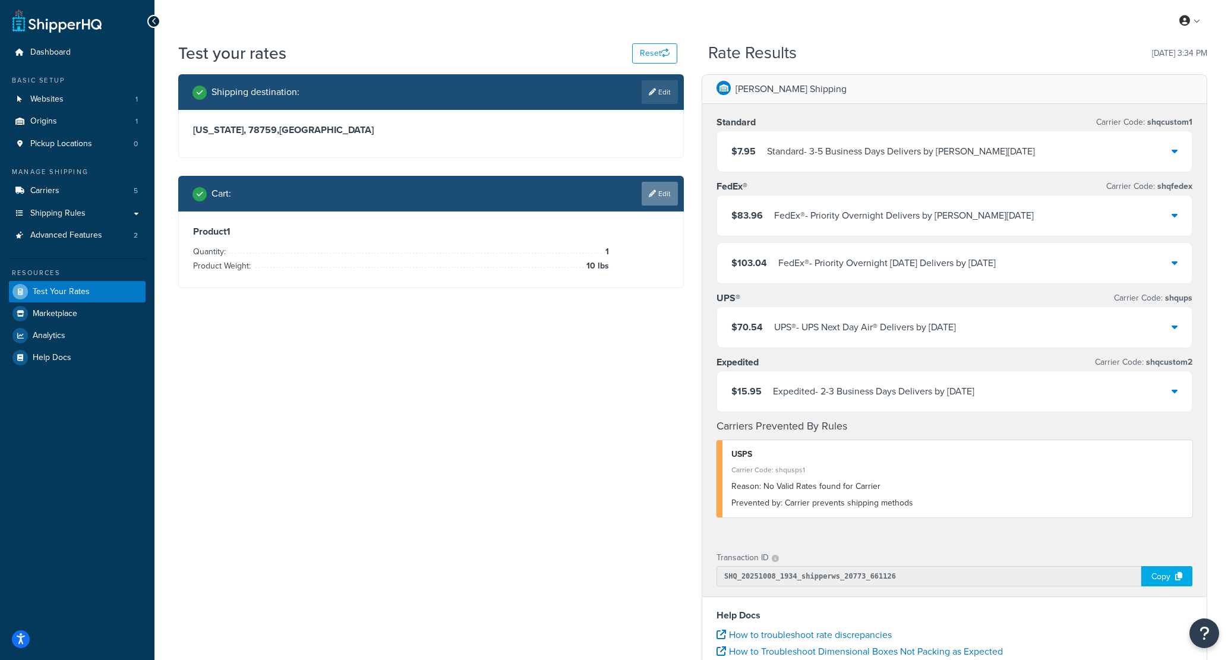
click at [656, 191] on link "Edit" at bounding box center [659, 194] width 36 height 24
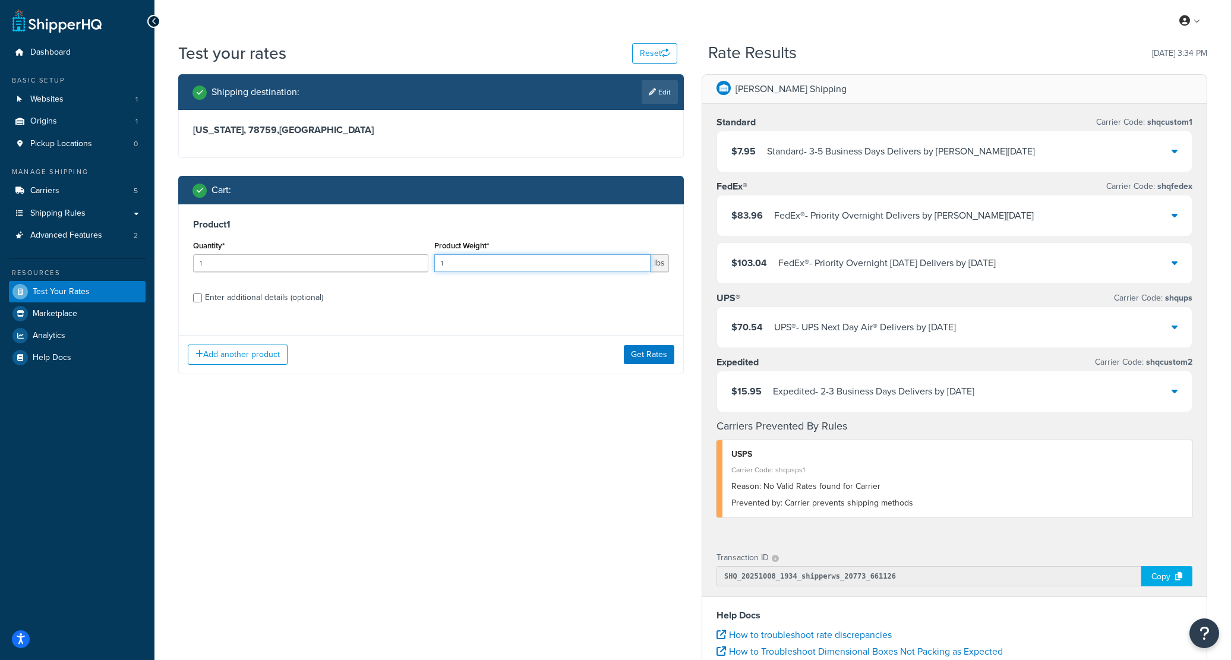
click at [554, 260] on input "1" at bounding box center [542, 263] width 217 height 18
type input "11"
click at [644, 356] on button "Get Rates" at bounding box center [649, 354] width 50 height 19
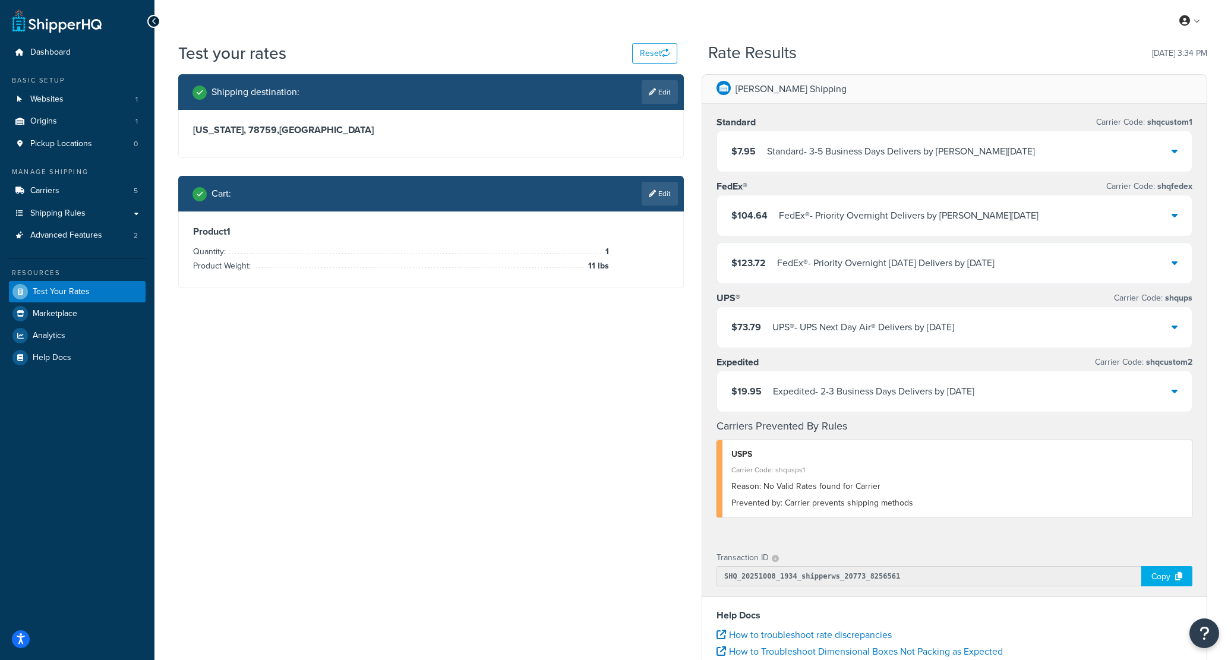
click at [652, 202] on link "Edit" at bounding box center [659, 194] width 36 height 24
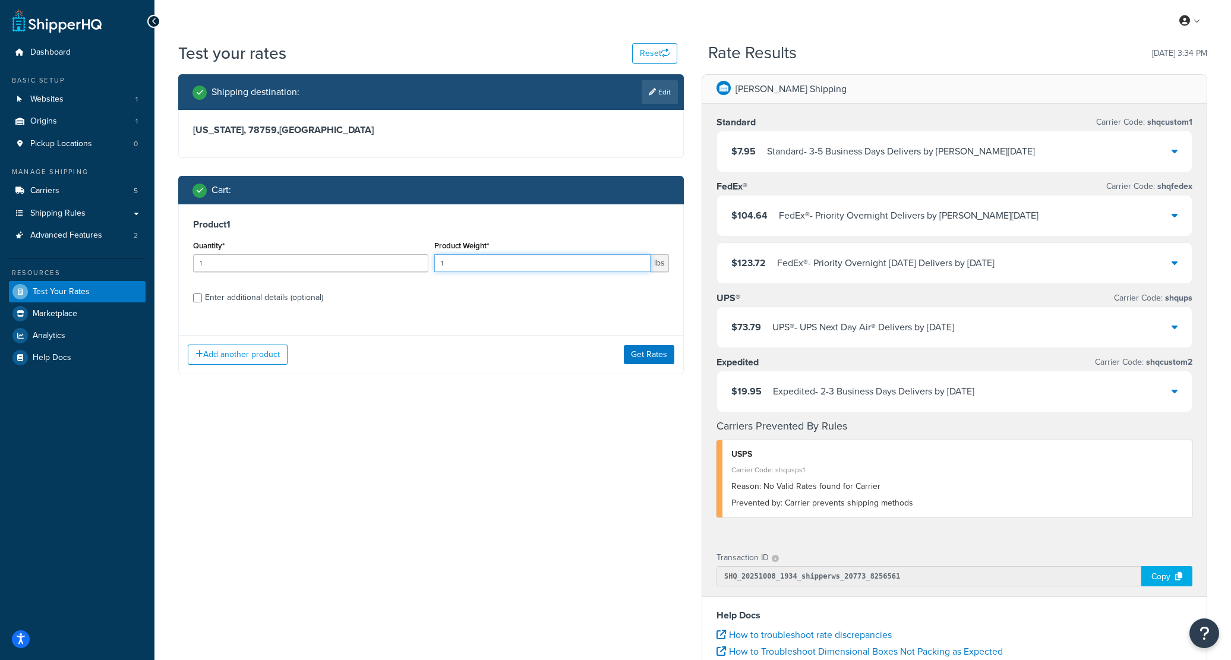
drag, startPoint x: 461, startPoint y: 267, endPoint x: 434, endPoint y: 261, distance: 28.0
click at [434, 261] on input "1" at bounding box center [542, 263] width 217 height 18
type input "22.2"
click at [646, 358] on button "Get Rates" at bounding box center [649, 354] width 50 height 19
